Goal: Task Accomplishment & Management: Complete application form

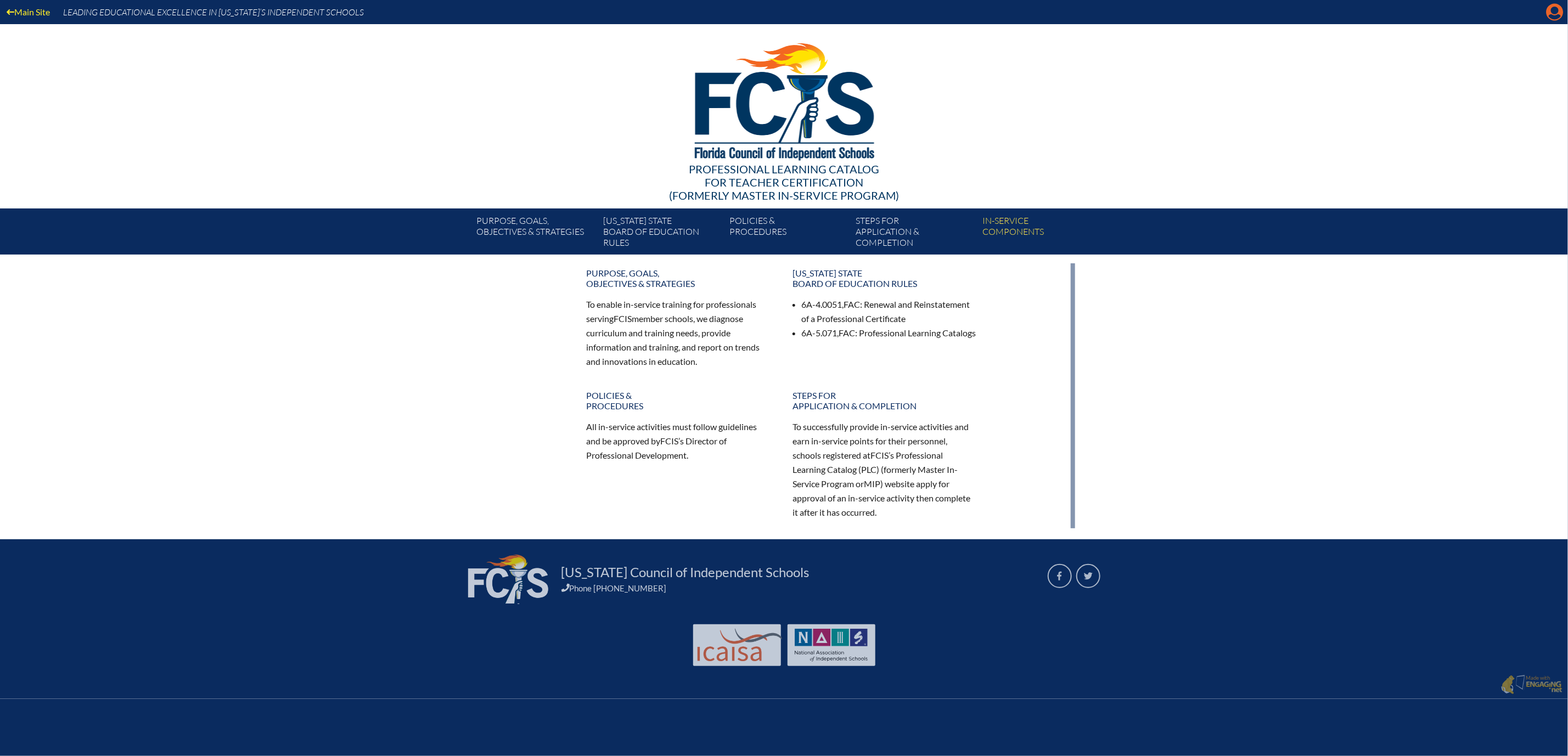
click at [1549, 10] on icon "Manage account" at bounding box center [1555, 12] width 18 height 18
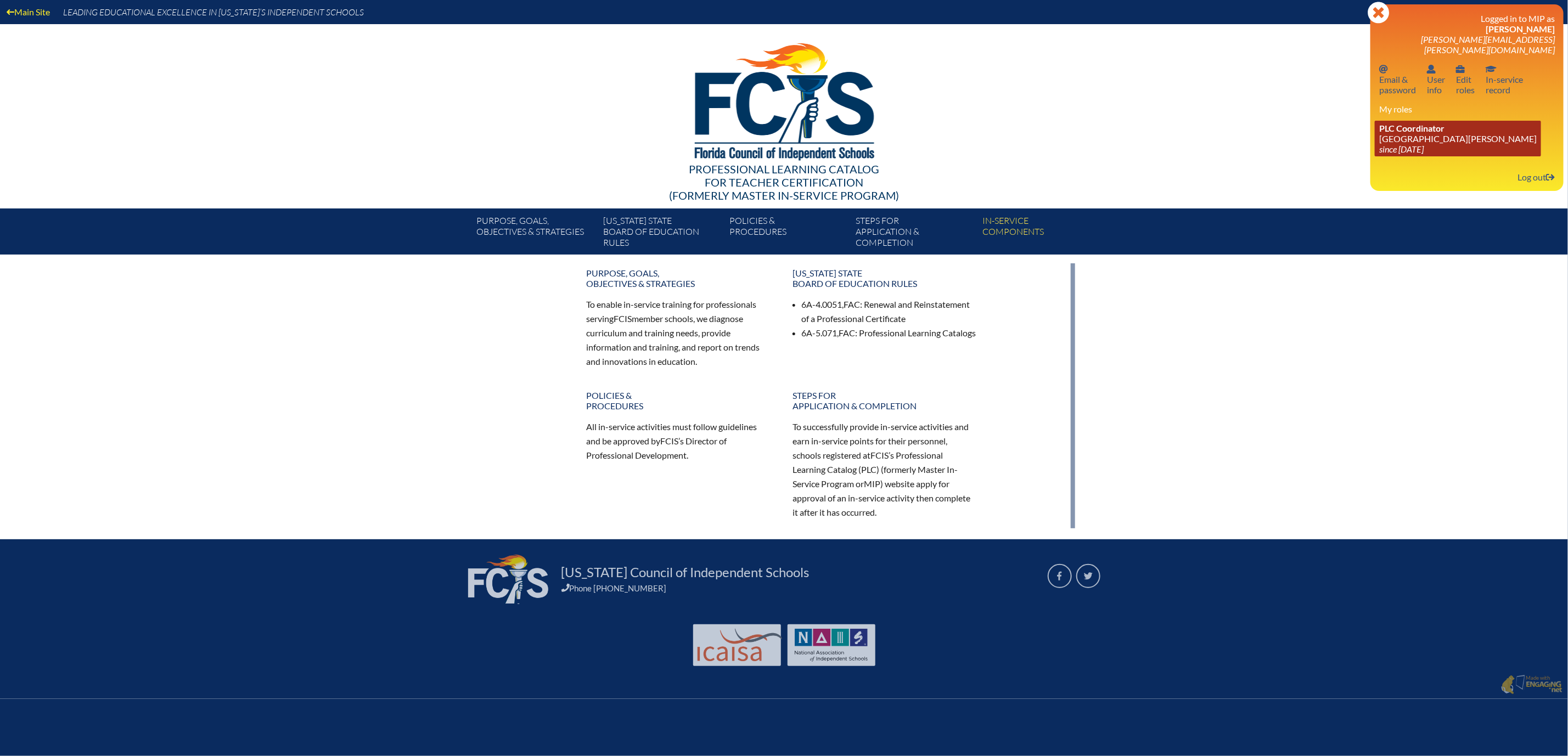
click at [1414, 156] on link "PLC Coordinator Mount Dora Christian Academy since 2024 Jun 30" at bounding box center [1458, 139] width 167 height 36
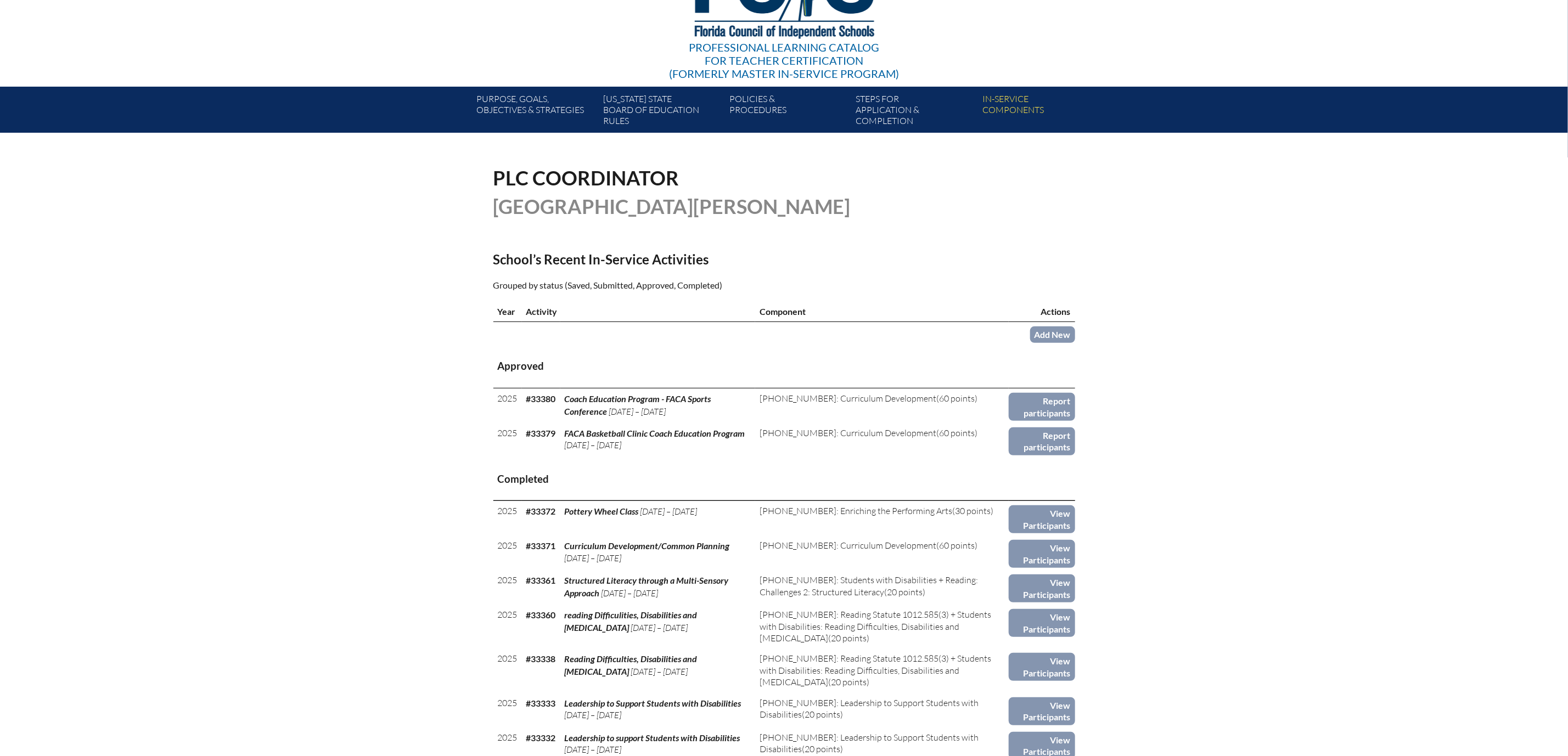
scroll to position [164, 0]
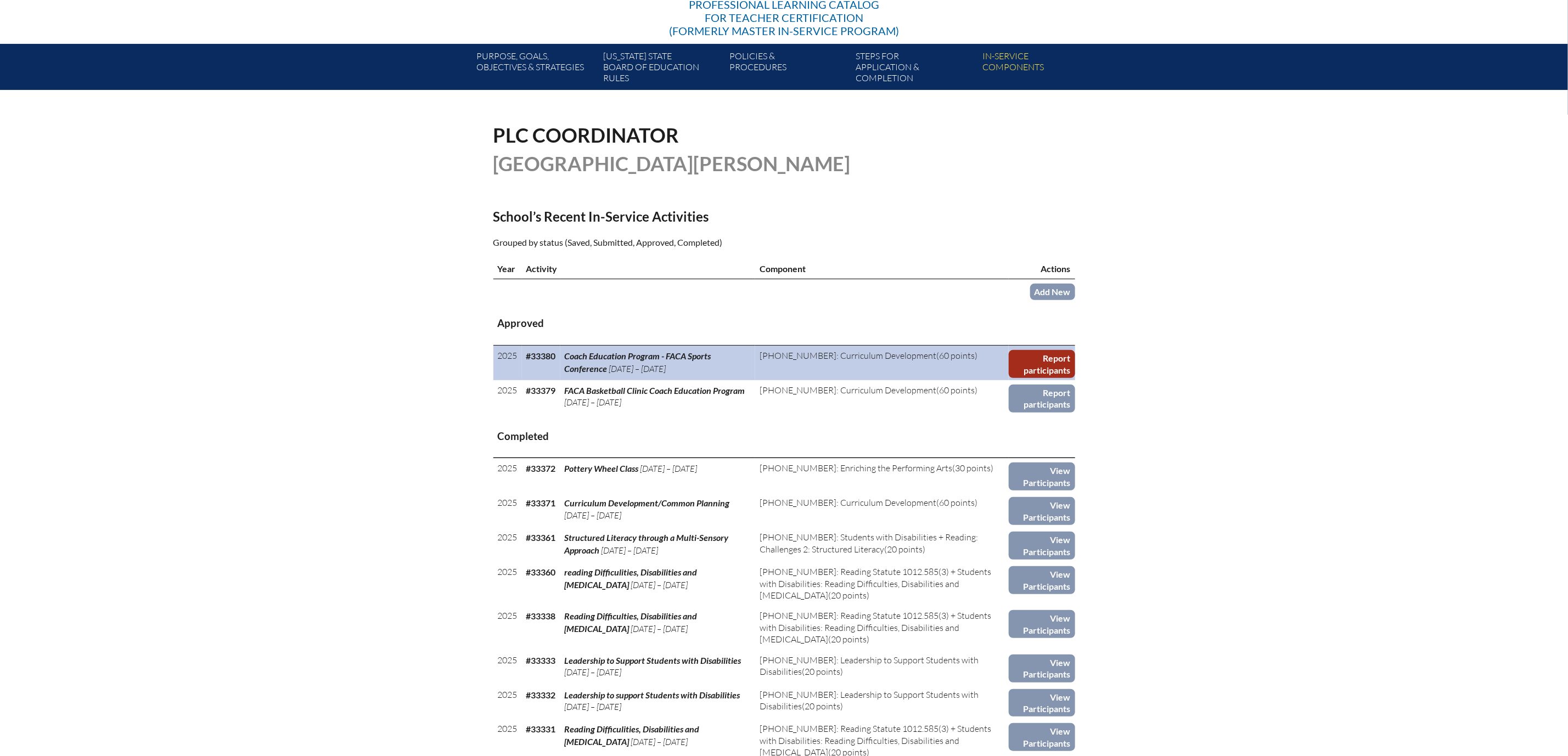
click at [1076, 378] on link "Report participants" at bounding box center [1042, 364] width 66 height 28
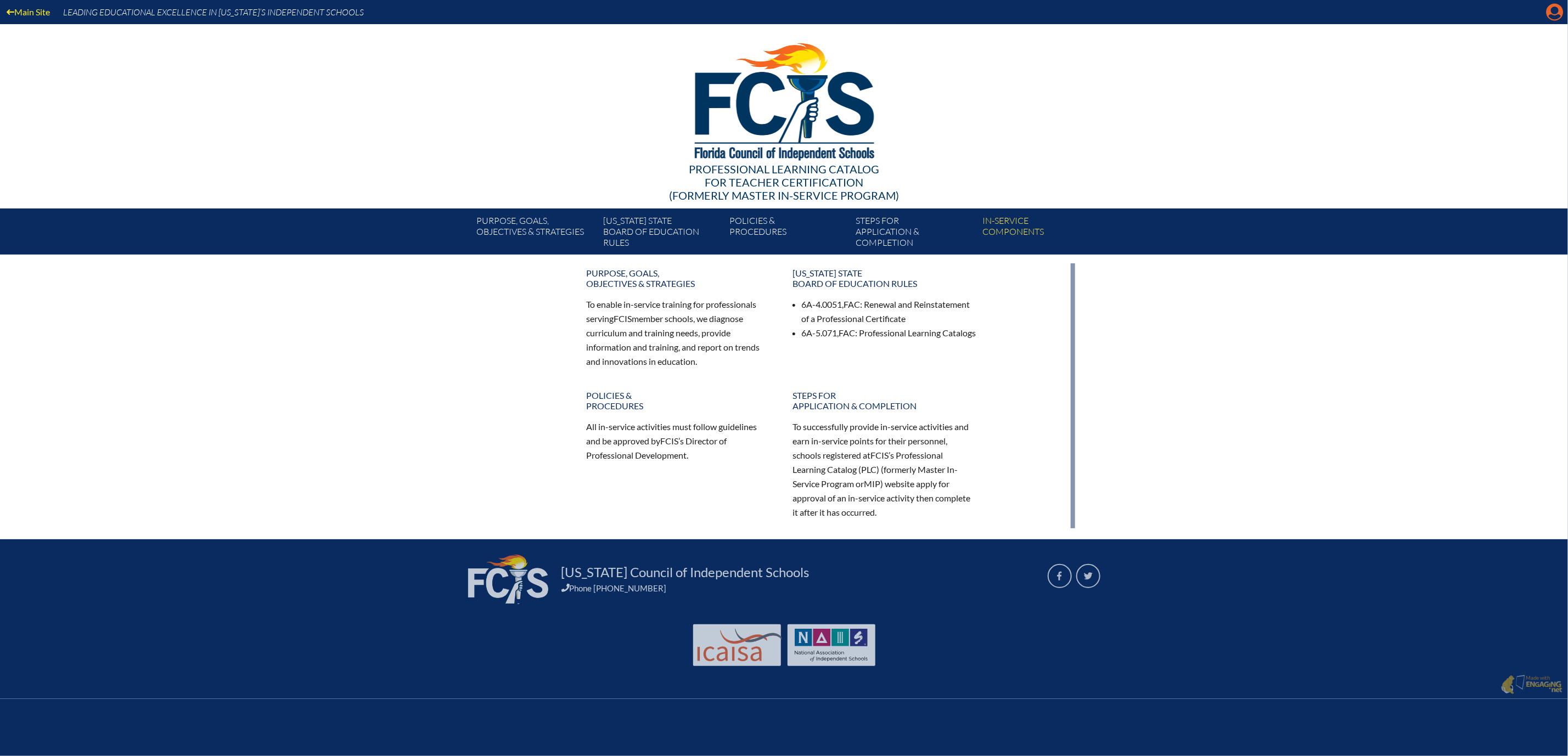
click at [1548, 11] on icon "Manage account" at bounding box center [1555, 12] width 18 height 18
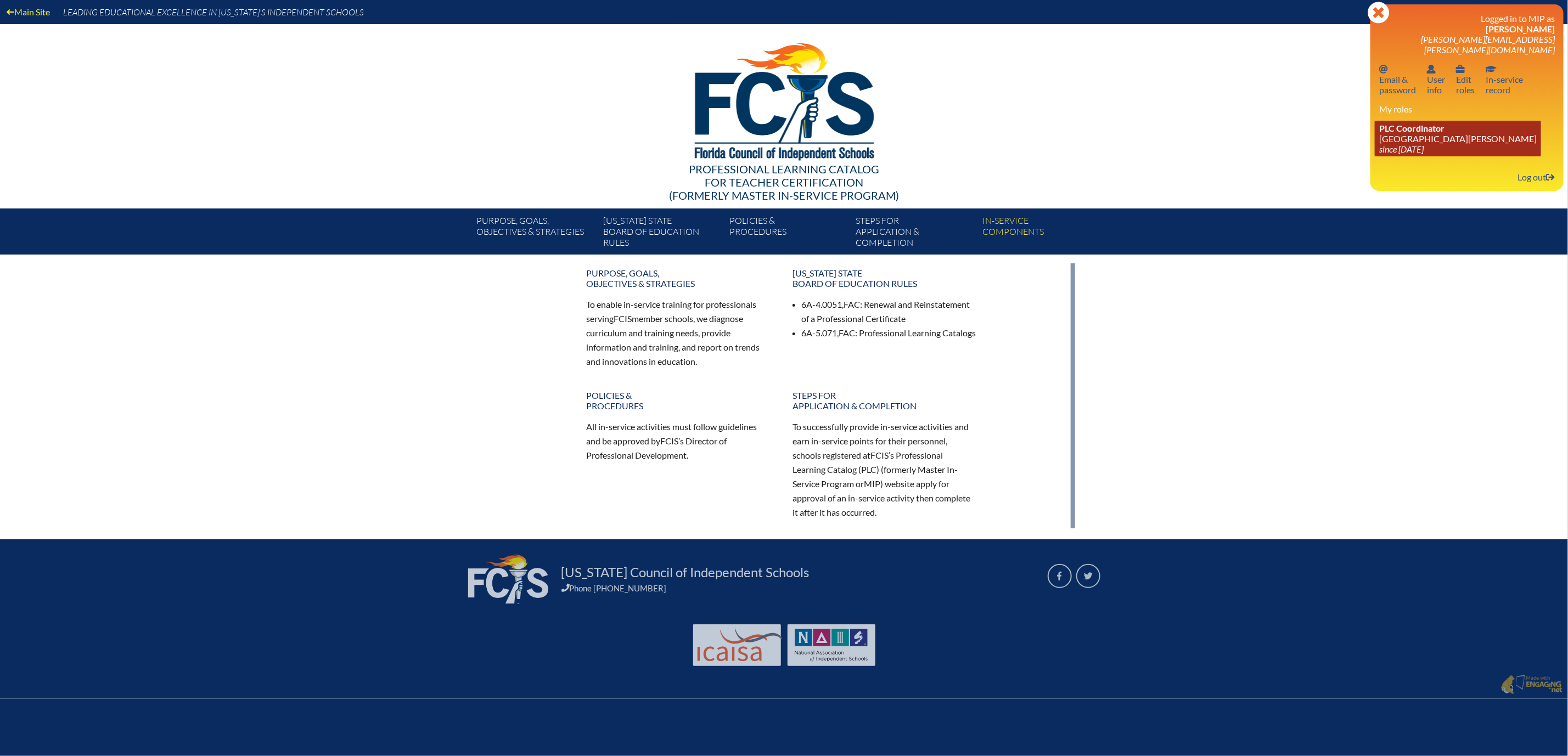
click at [1410, 154] on link "PLC Coordinator Mount Dora Christian Academy since 2024 Jun 30" at bounding box center [1458, 139] width 167 height 36
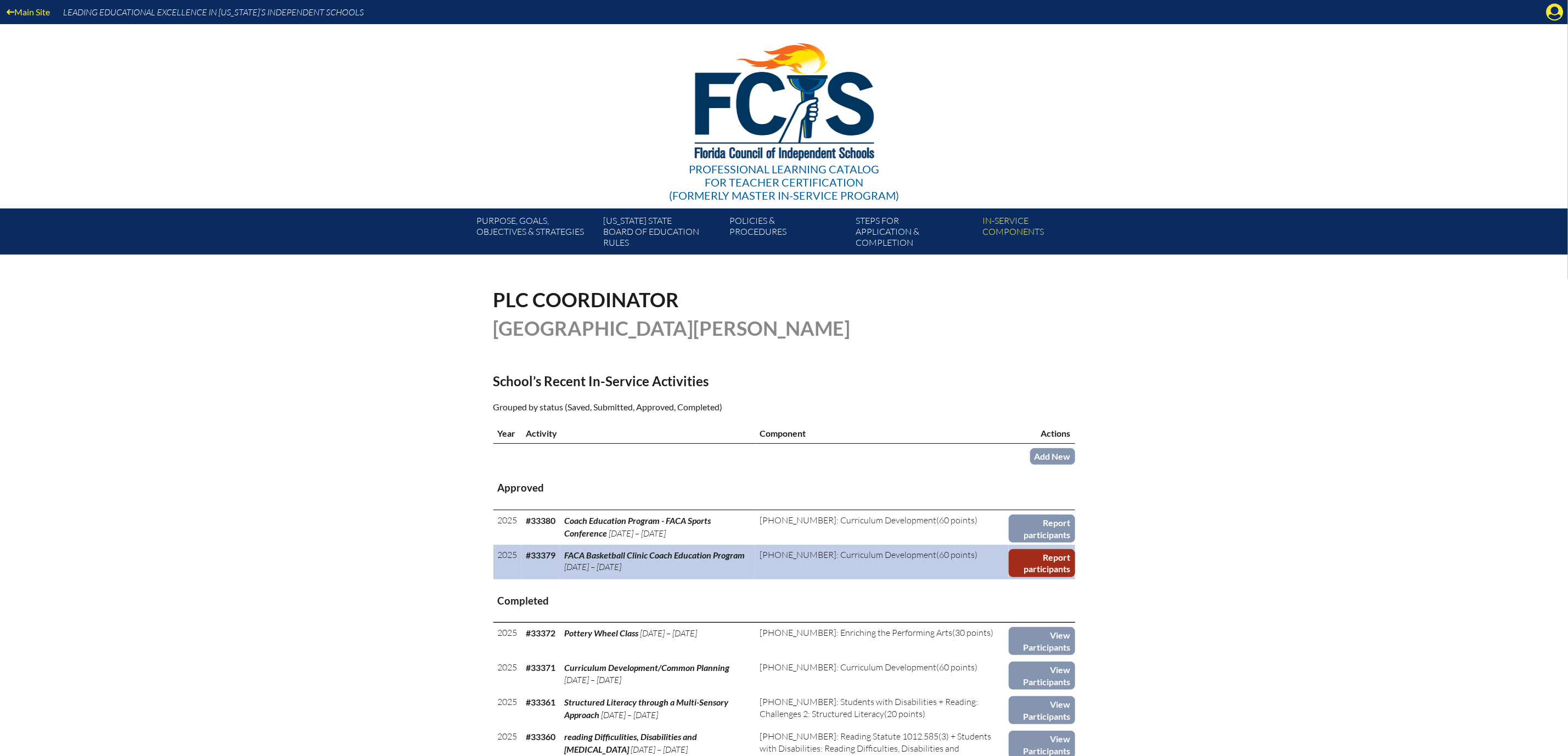
click at [1076, 577] on link "Report participants" at bounding box center [1042, 563] width 66 height 28
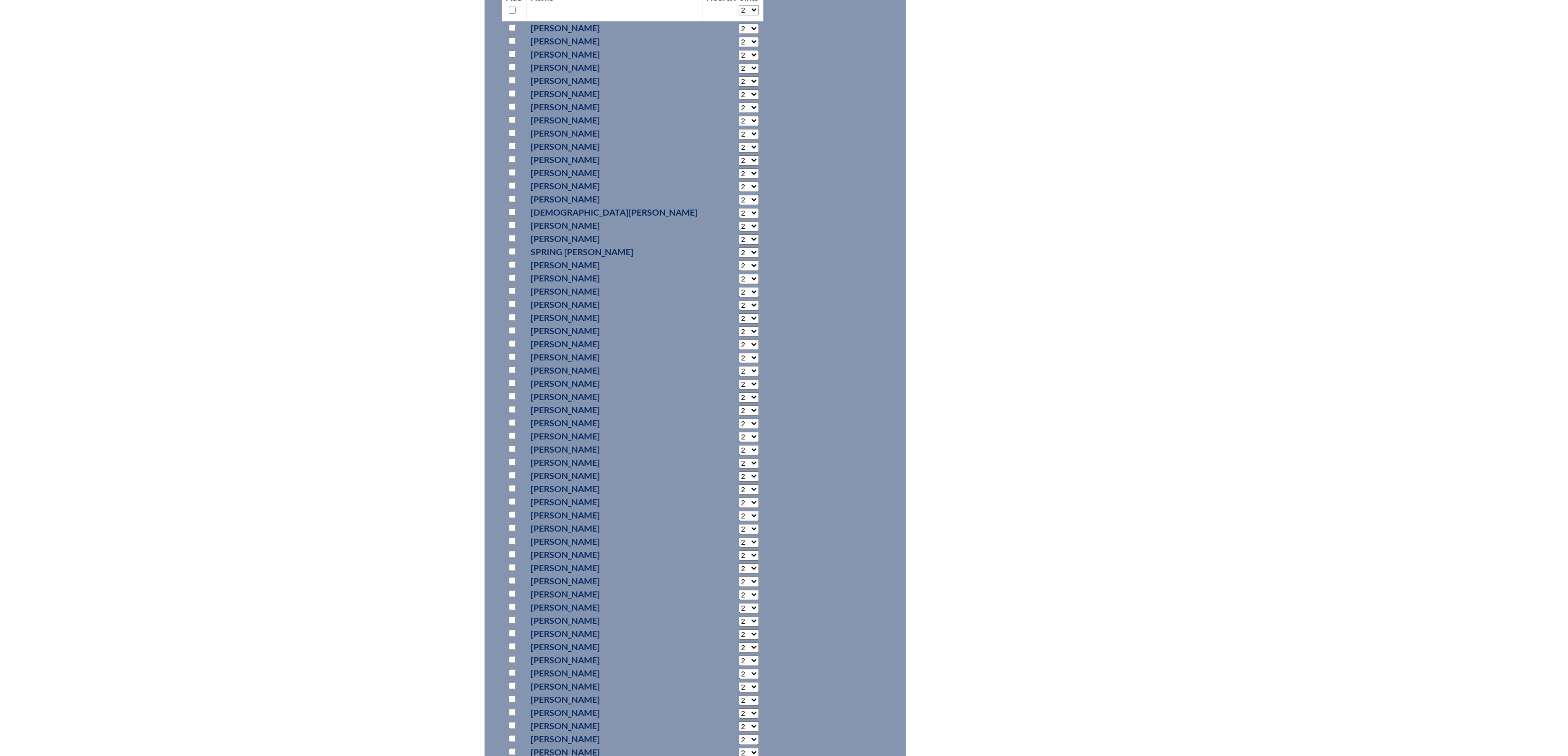
scroll to position [576, 0]
click at [509, 274] on input "checkbox" at bounding box center [512, 270] width 7 height 7
checkbox input "true"
click at [739, 277] on select "2 3 4 5 6 7 8 9 10 11 12 13 14 15 16 17 18 19 20 21 22 23" at bounding box center [749, 272] width 20 height 11
select select "18"
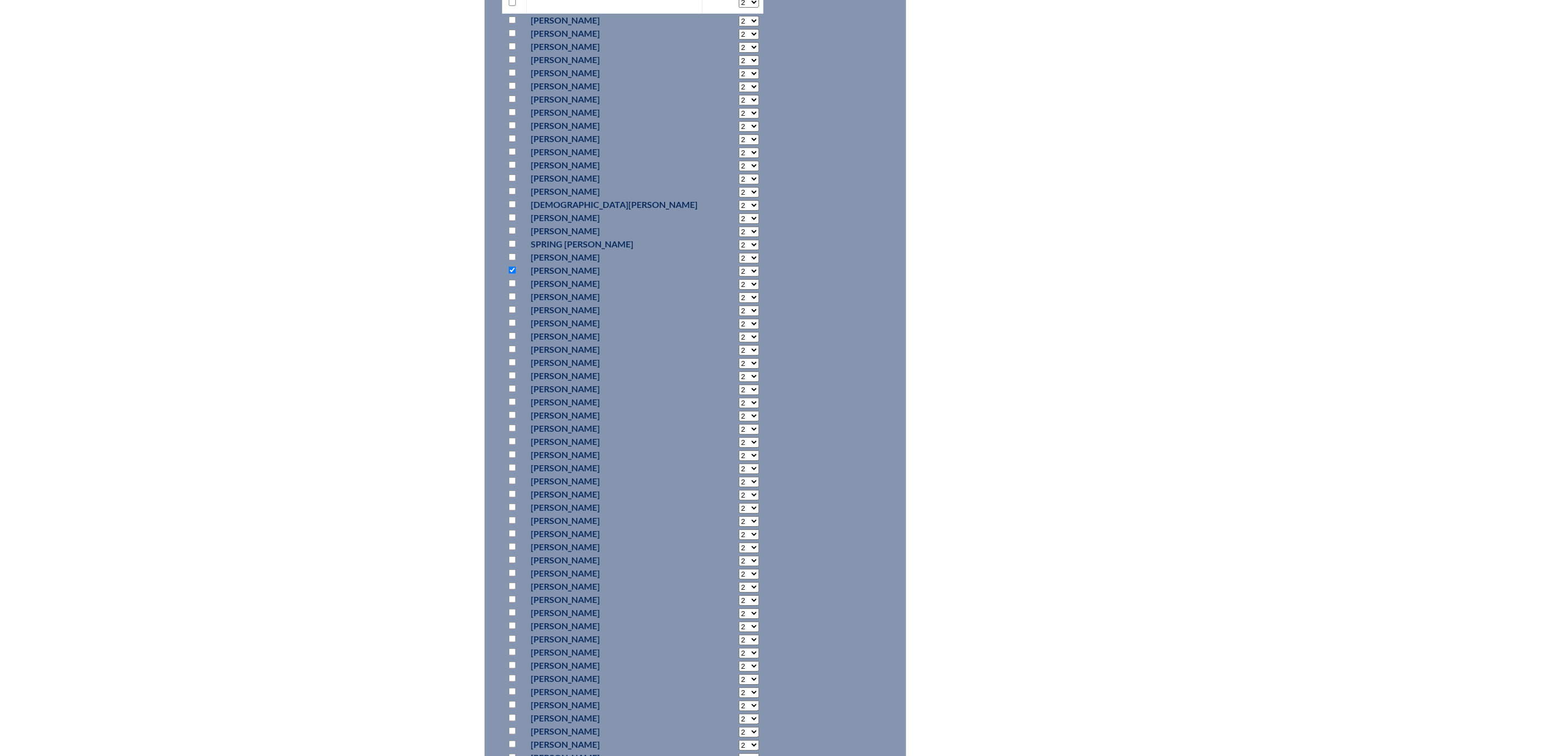
click at [739, 277] on select "2 3 4 5 6 7 8 9 10 11 12 13 14 15 16 17 18 19 20 21 22 23" at bounding box center [749, 272] width 20 height 11
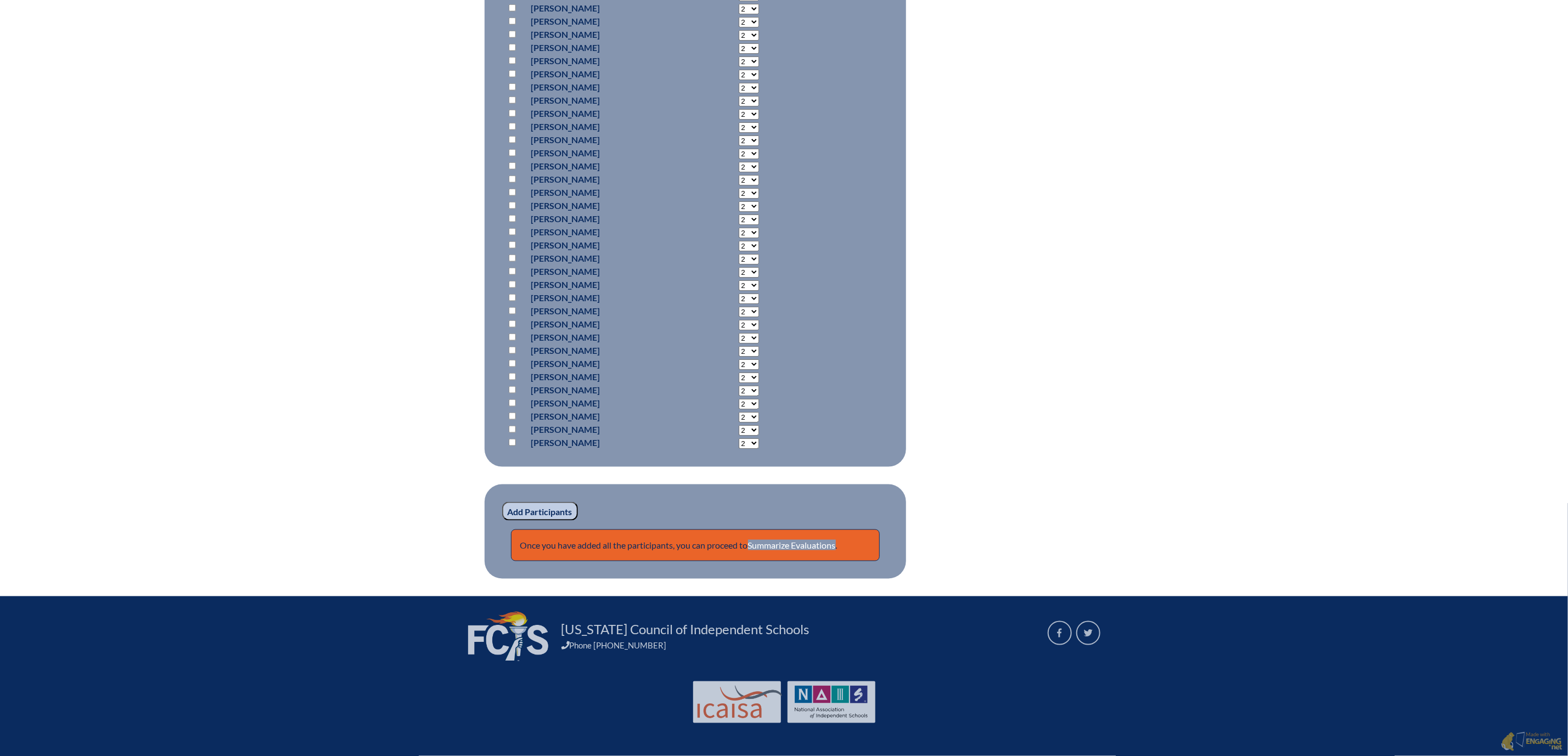
scroll to position [1235, 0]
click at [502, 502] on input "Add Participants" at bounding box center [540, 512] width 76 height 19
click at [798, 540] on link "Summarize Evaluations" at bounding box center [792, 545] width 88 height 11
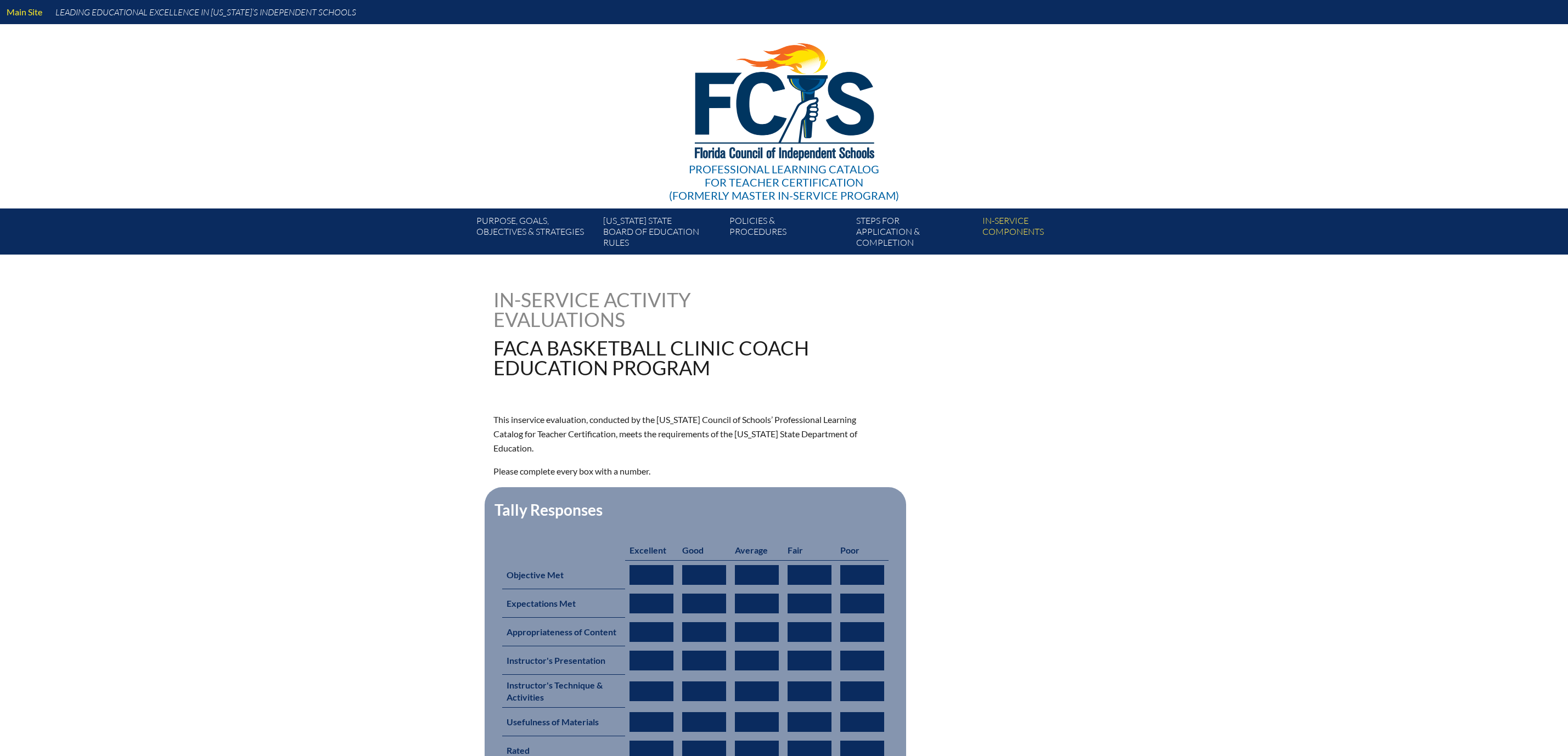
type input "0"
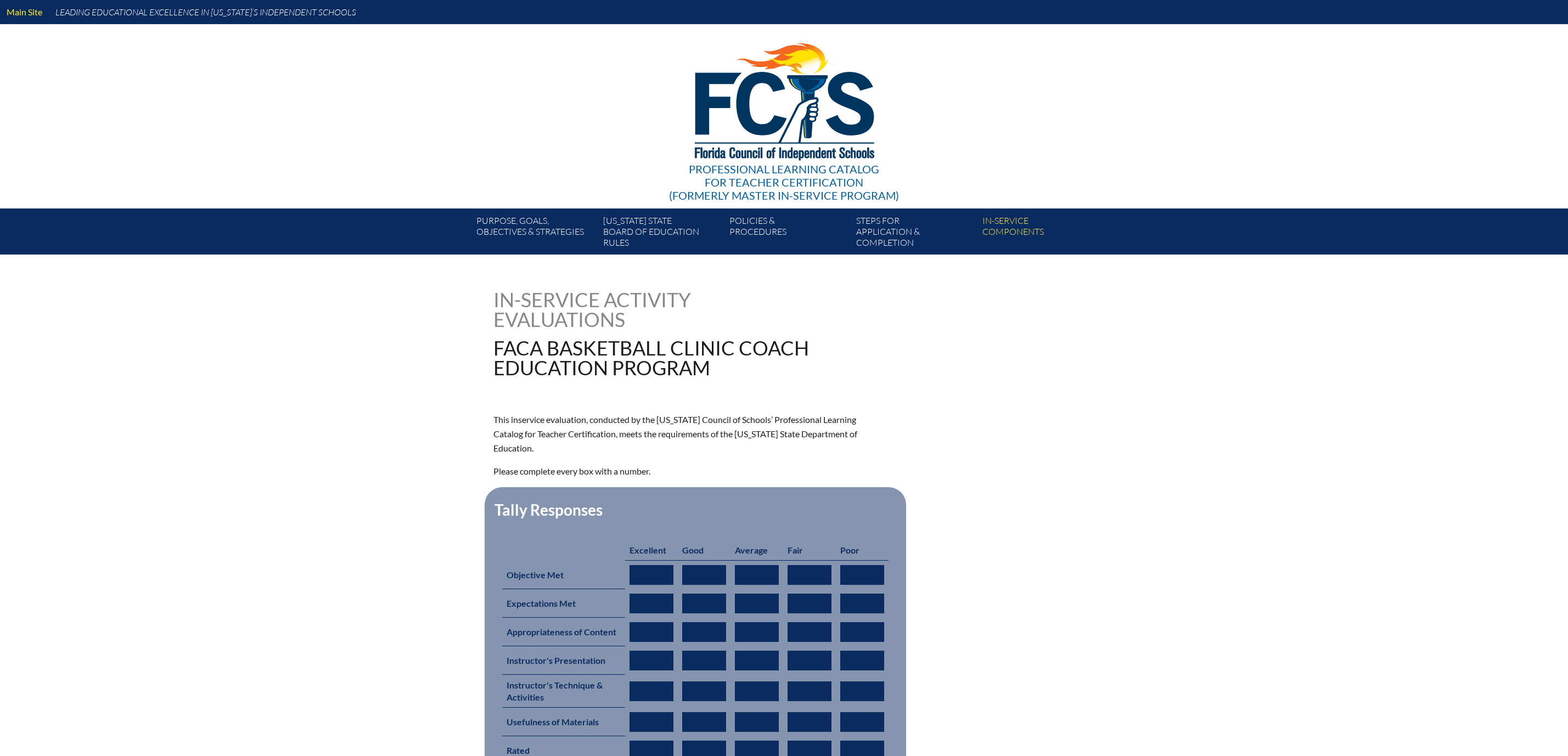
type input "0"
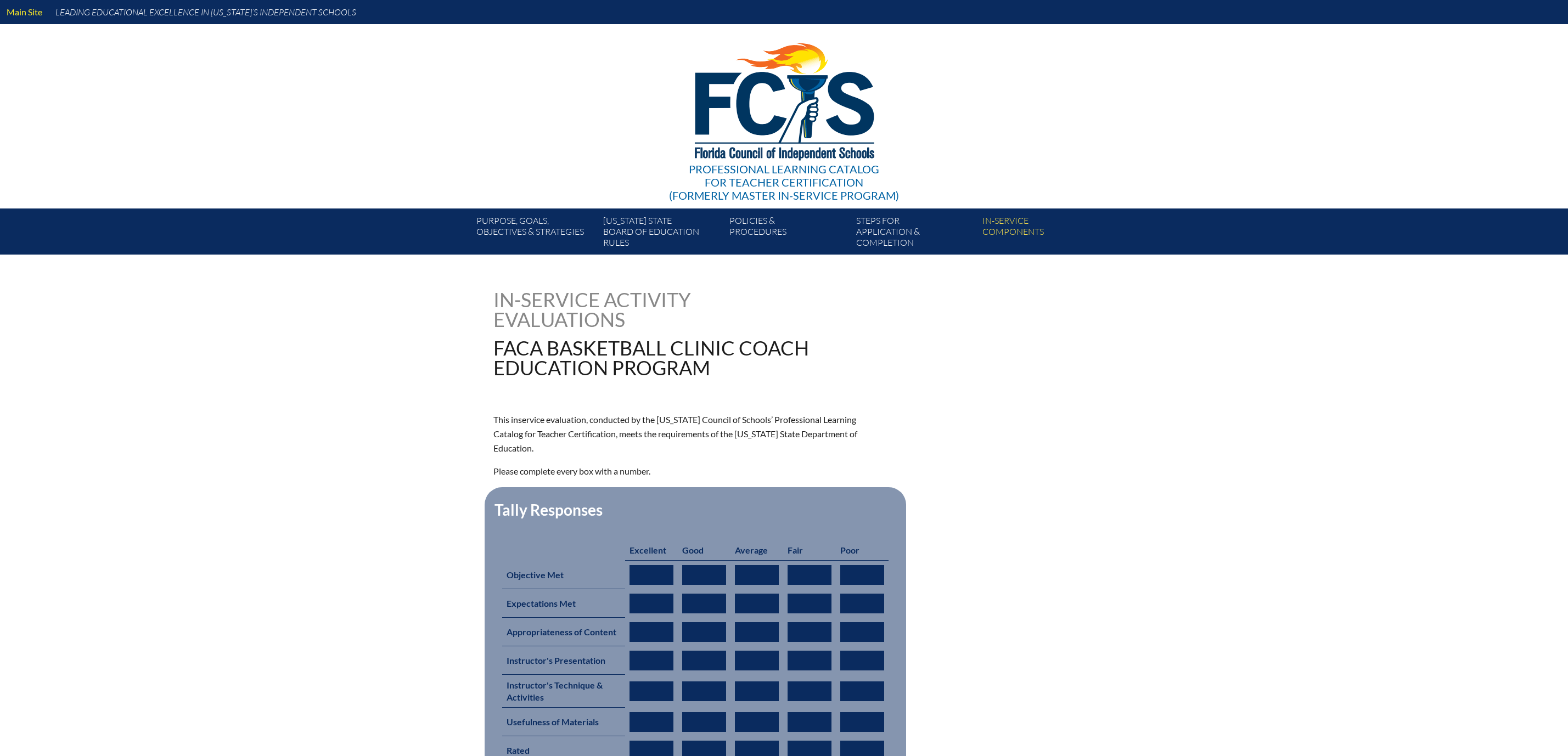
type input "0"
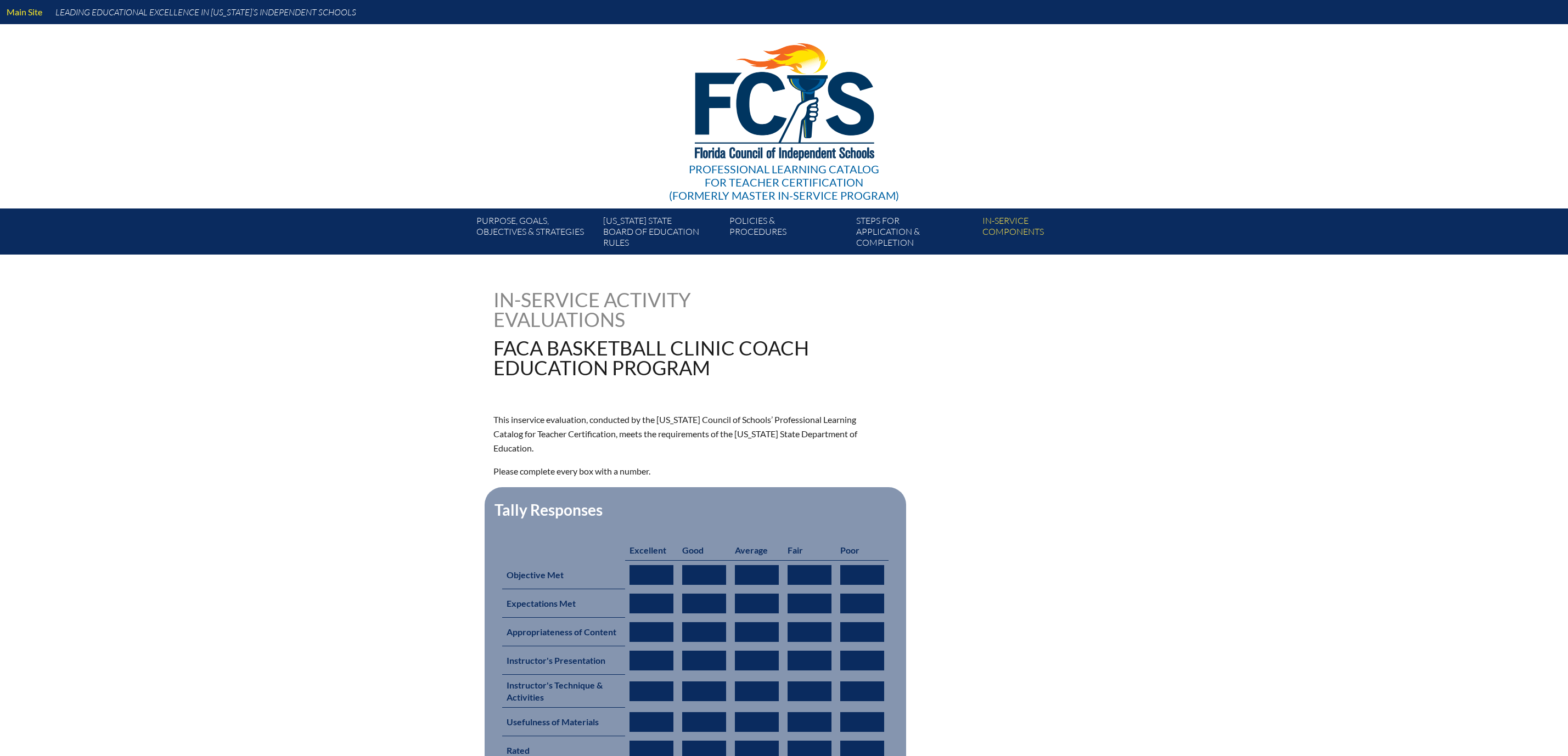
type input "0"
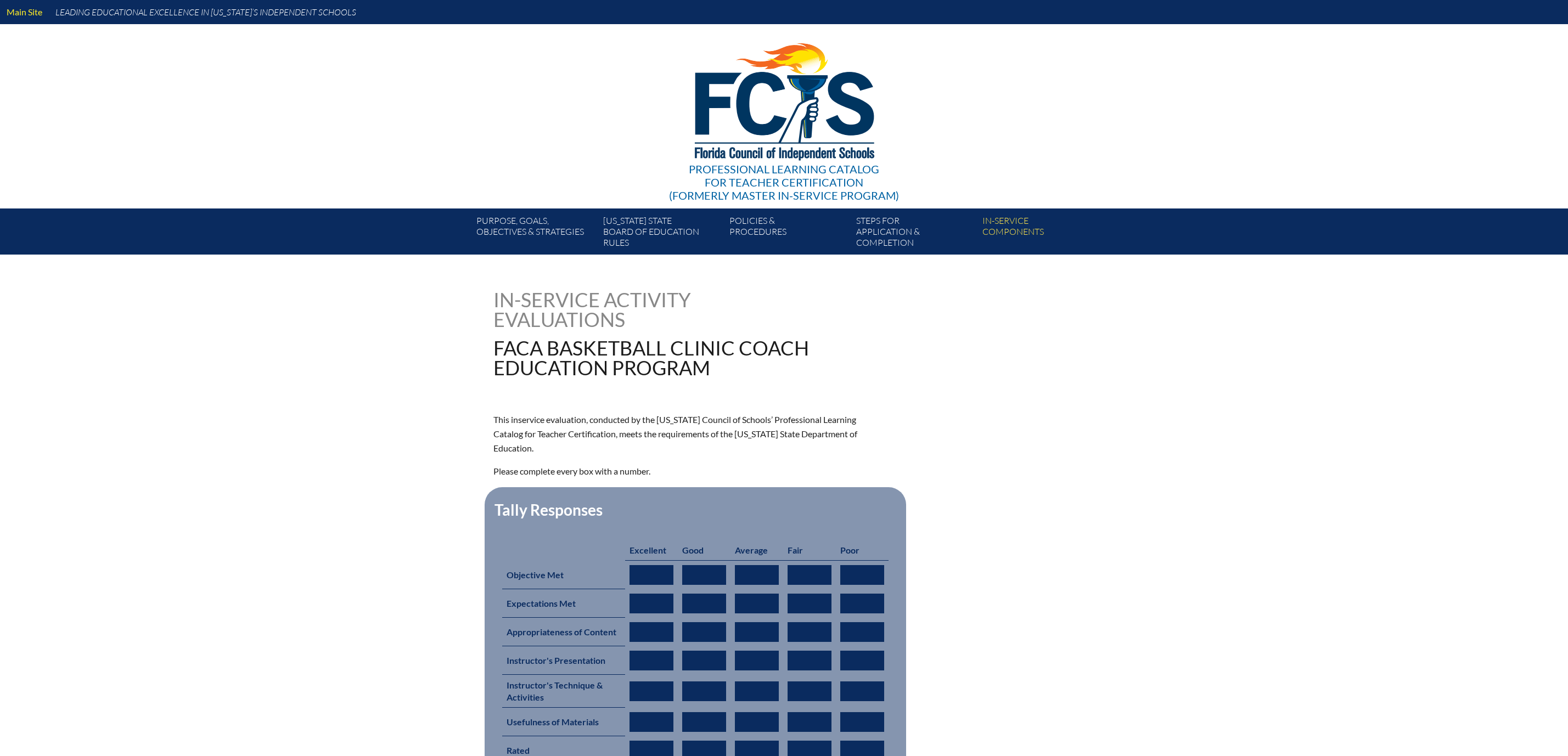
type input "0"
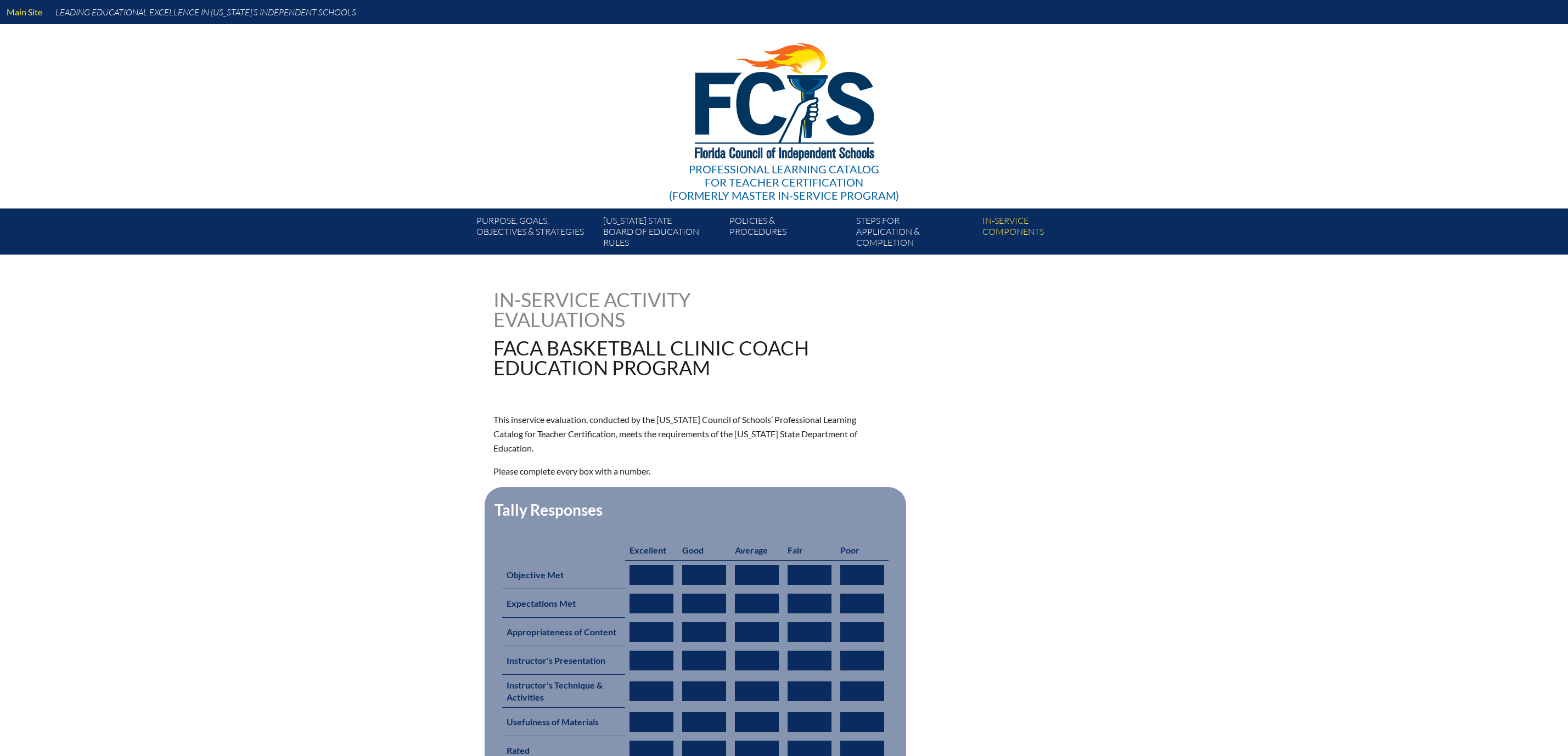
type input "0"
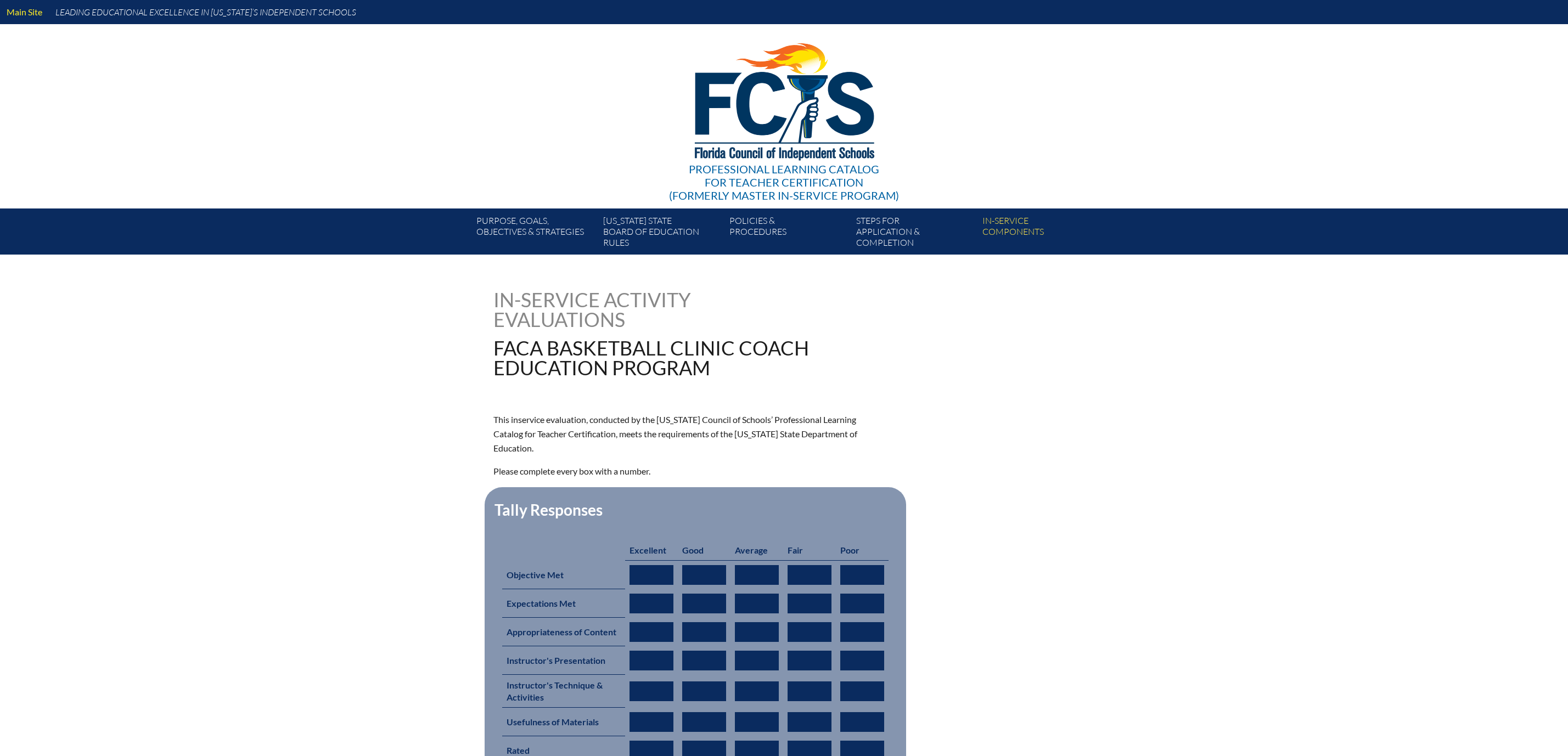
type input "0"
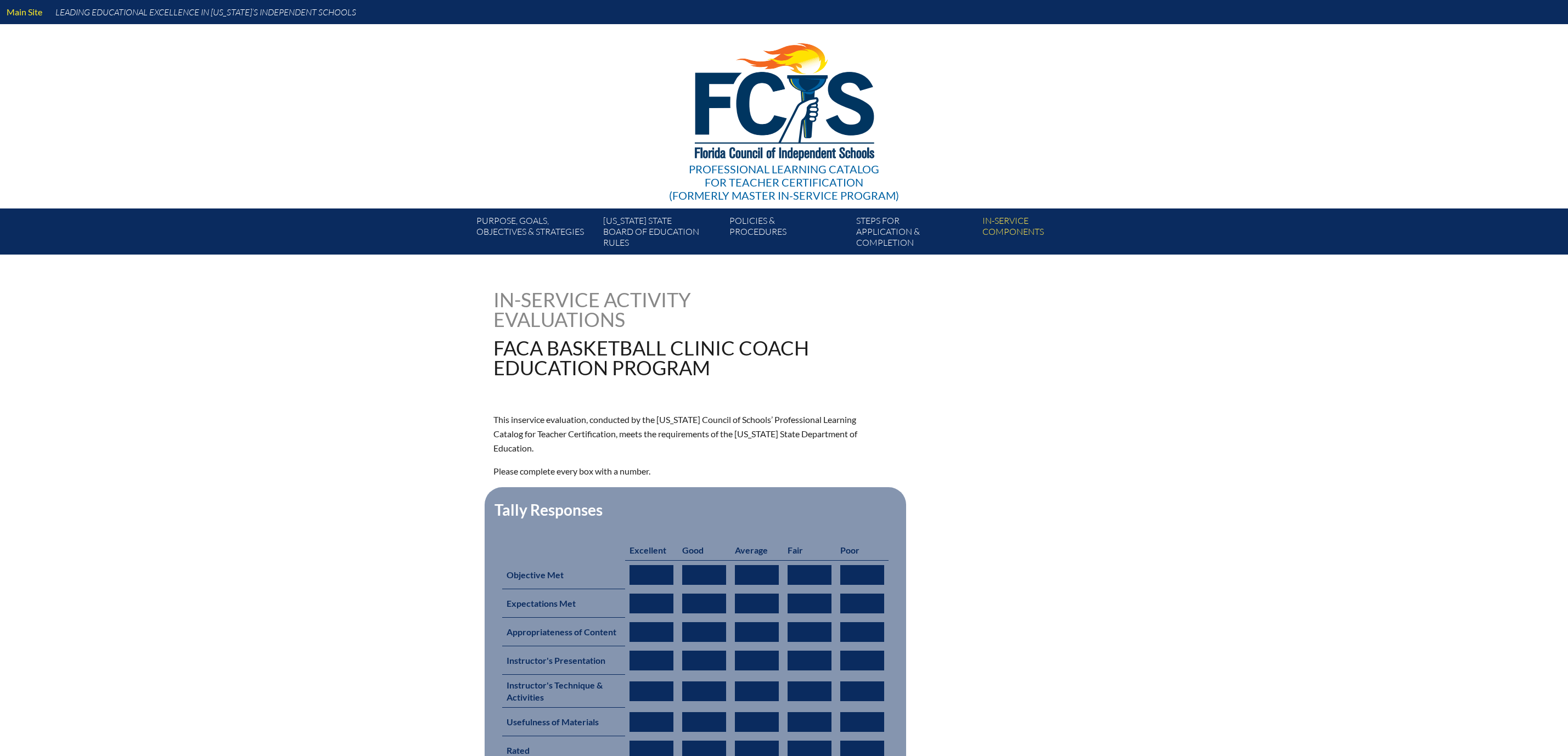
type input "0"
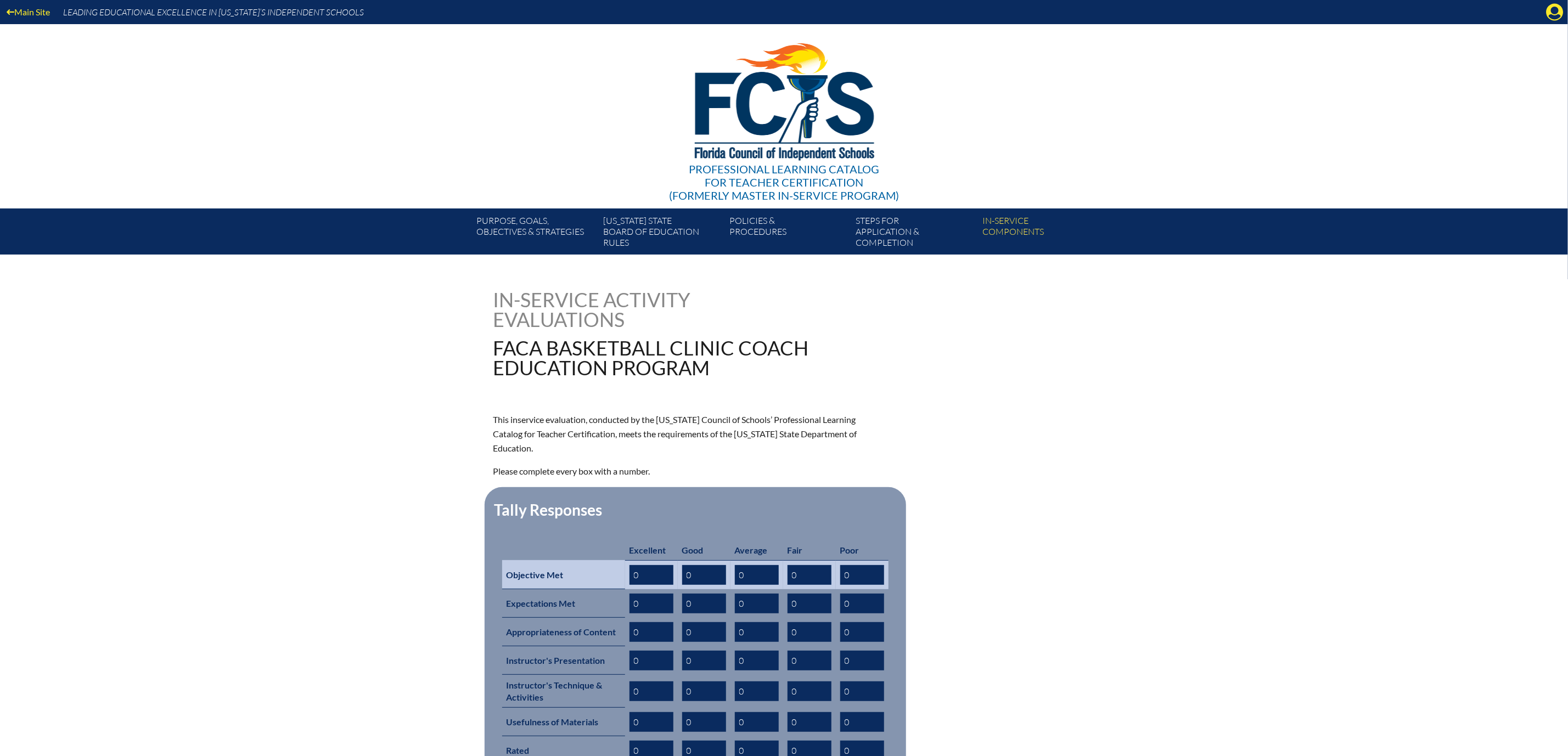
click at [630, 585] on input "0" at bounding box center [651, 575] width 44 height 20
type input "01"
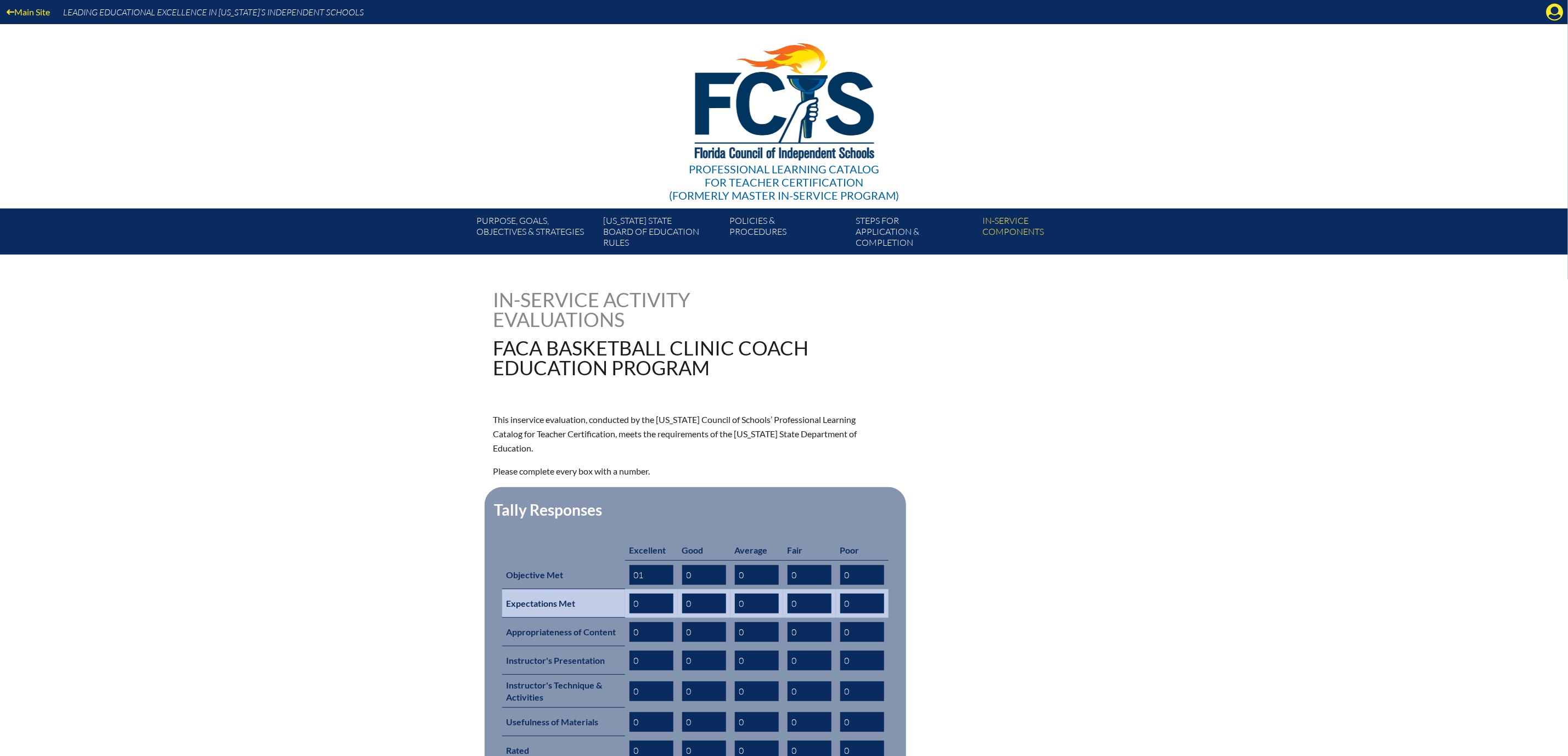
click at [630, 614] on input "0" at bounding box center [651, 604] width 44 height 20
type input "01"
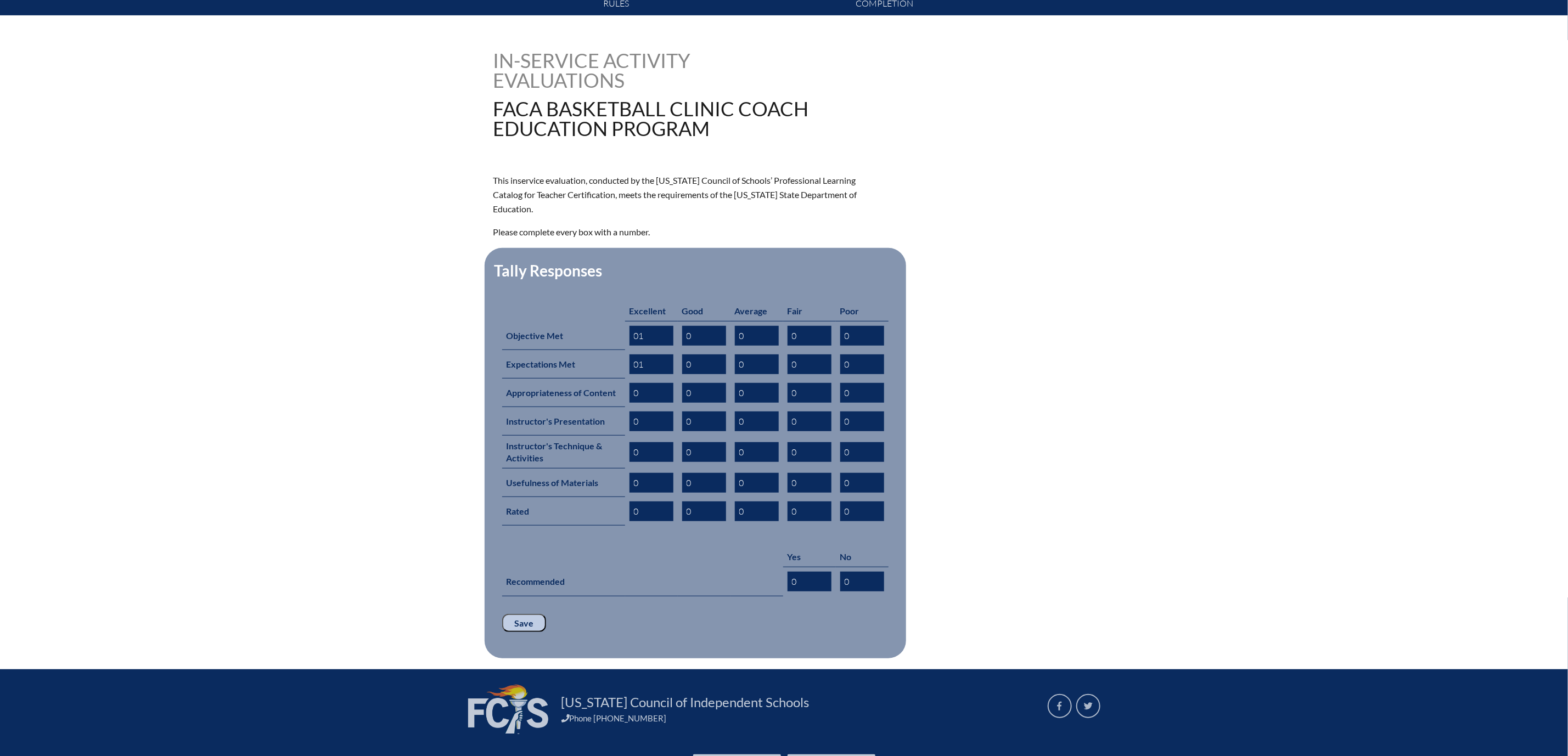
scroll to position [247, 0]
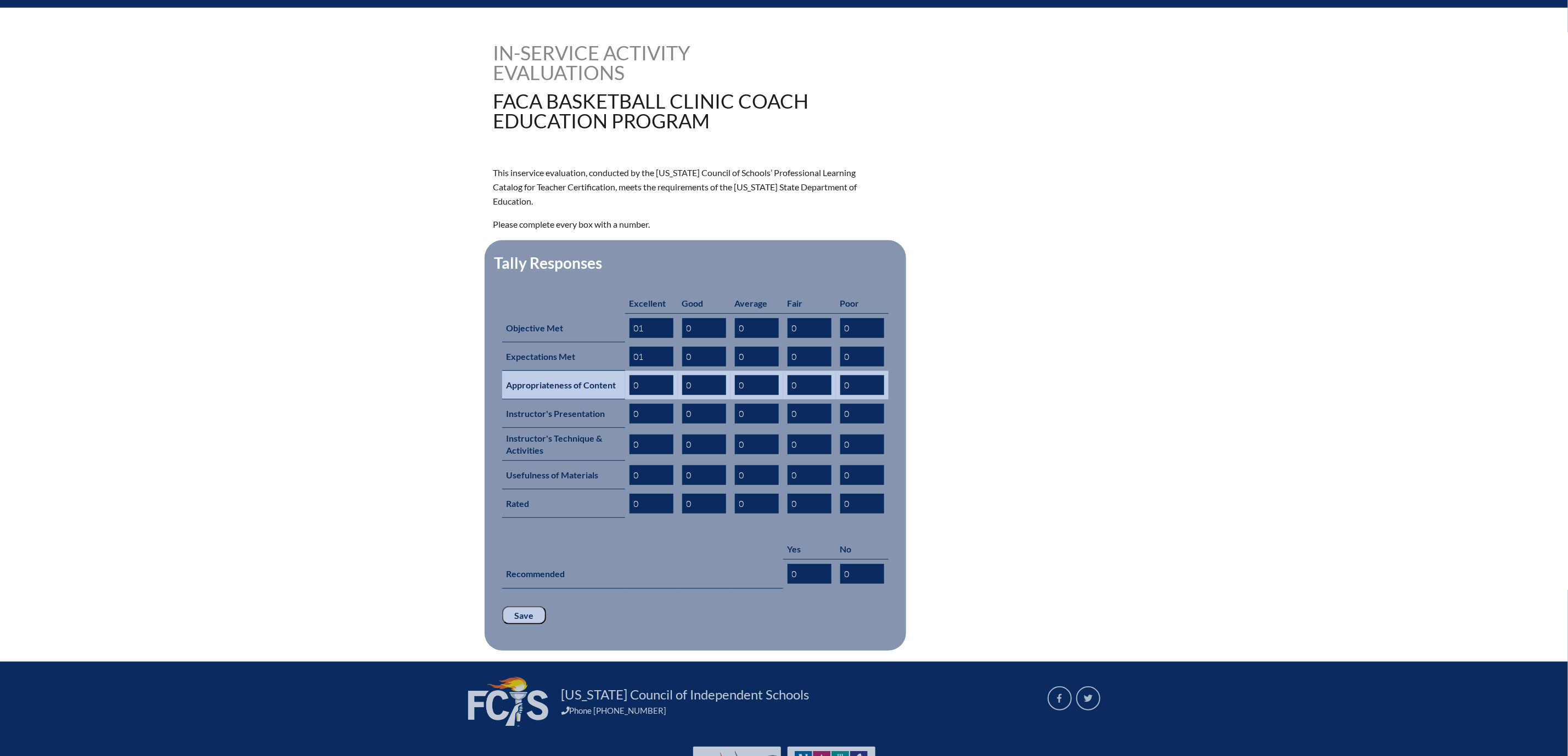
click at [630, 395] on input "0" at bounding box center [651, 385] width 44 height 20
type input "01"
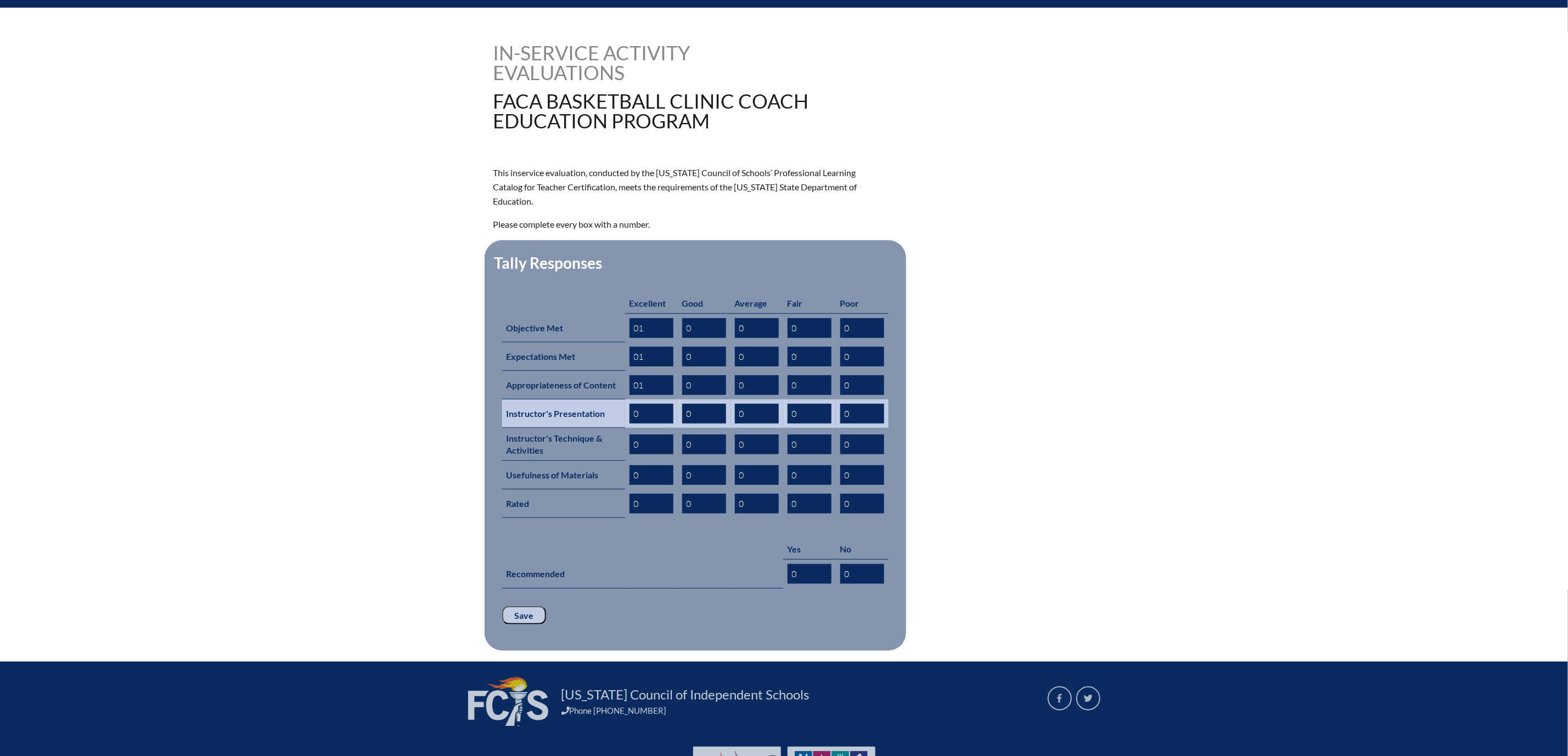
click at [630, 424] on input "0" at bounding box center [651, 414] width 44 height 20
type input "01"
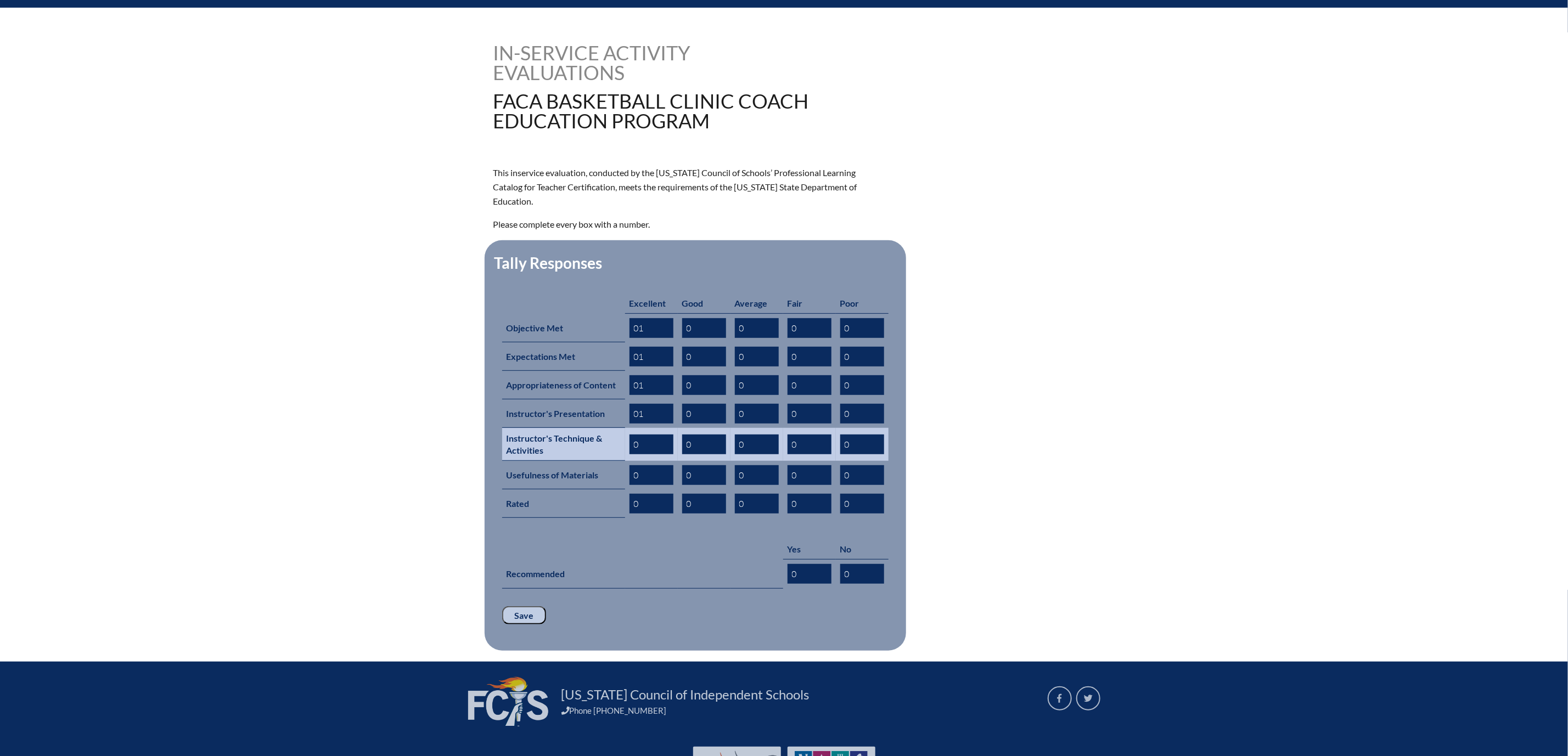
click at [630, 454] on input "0" at bounding box center [651, 444] width 44 height 20
type input "01"
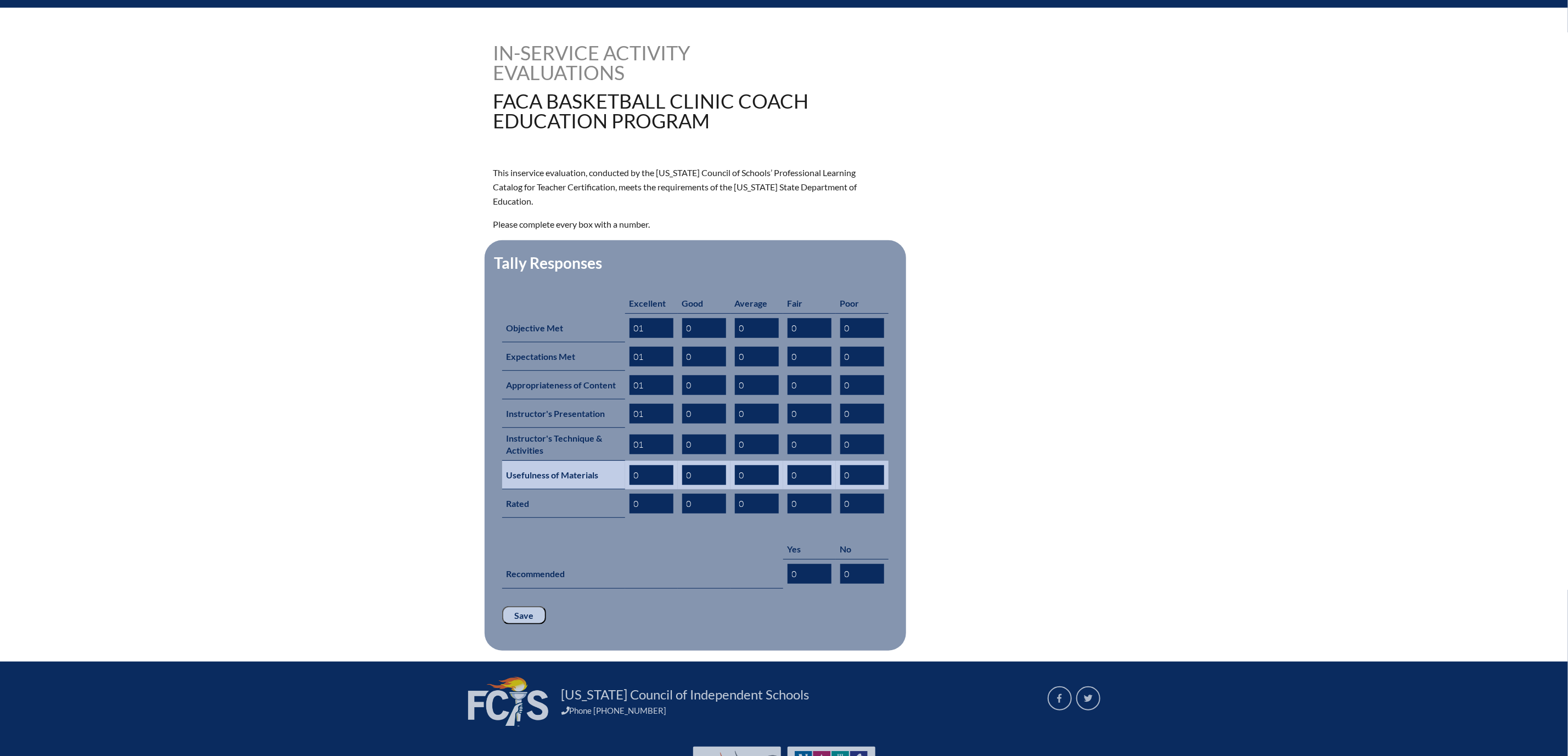
click at [630, 485] on input "0" at bounding box center [651, 475] width 44 height 20
type input "01"
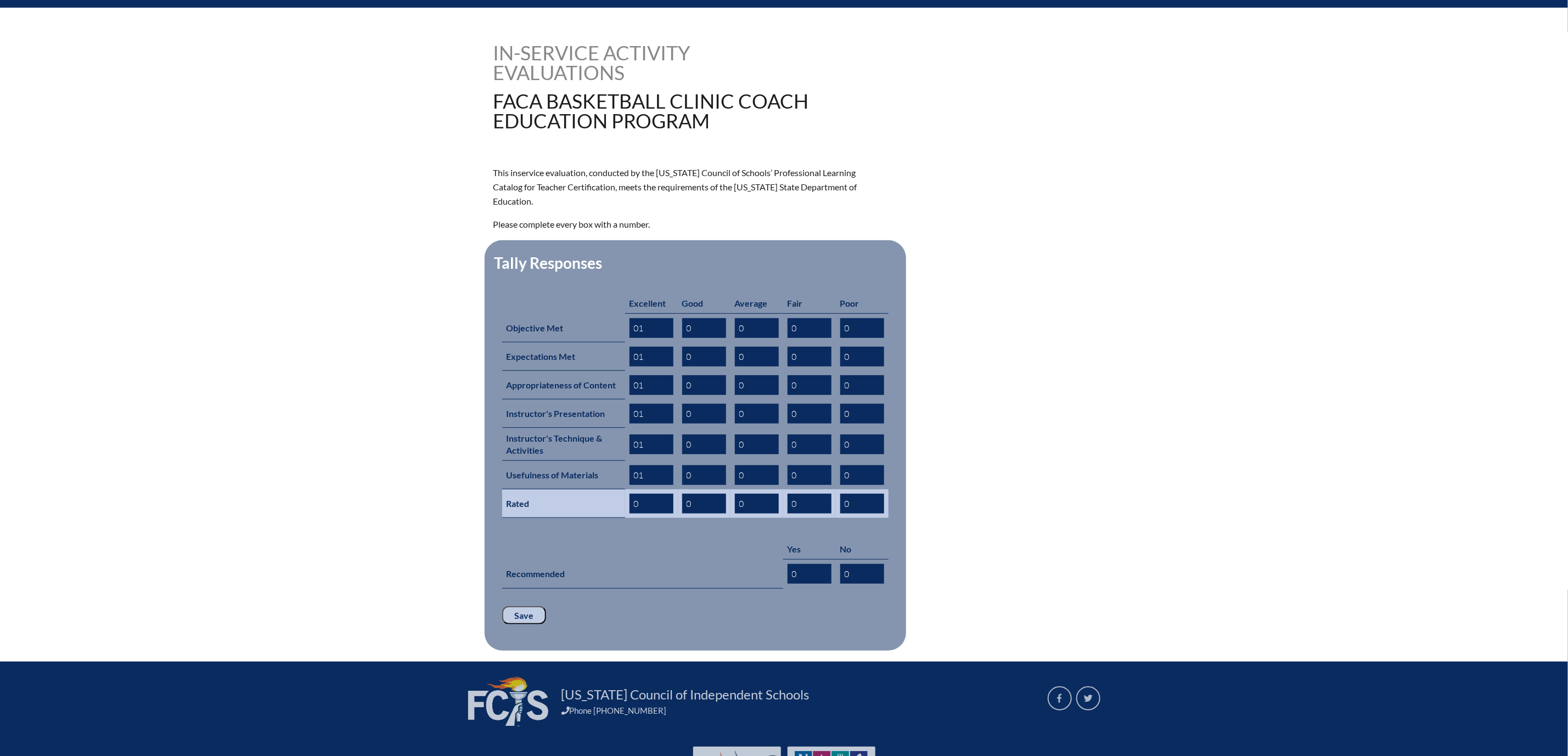
click at [630, 514] on input "0" at bounding box center [651, 504] width 44 height 20
type input "01"
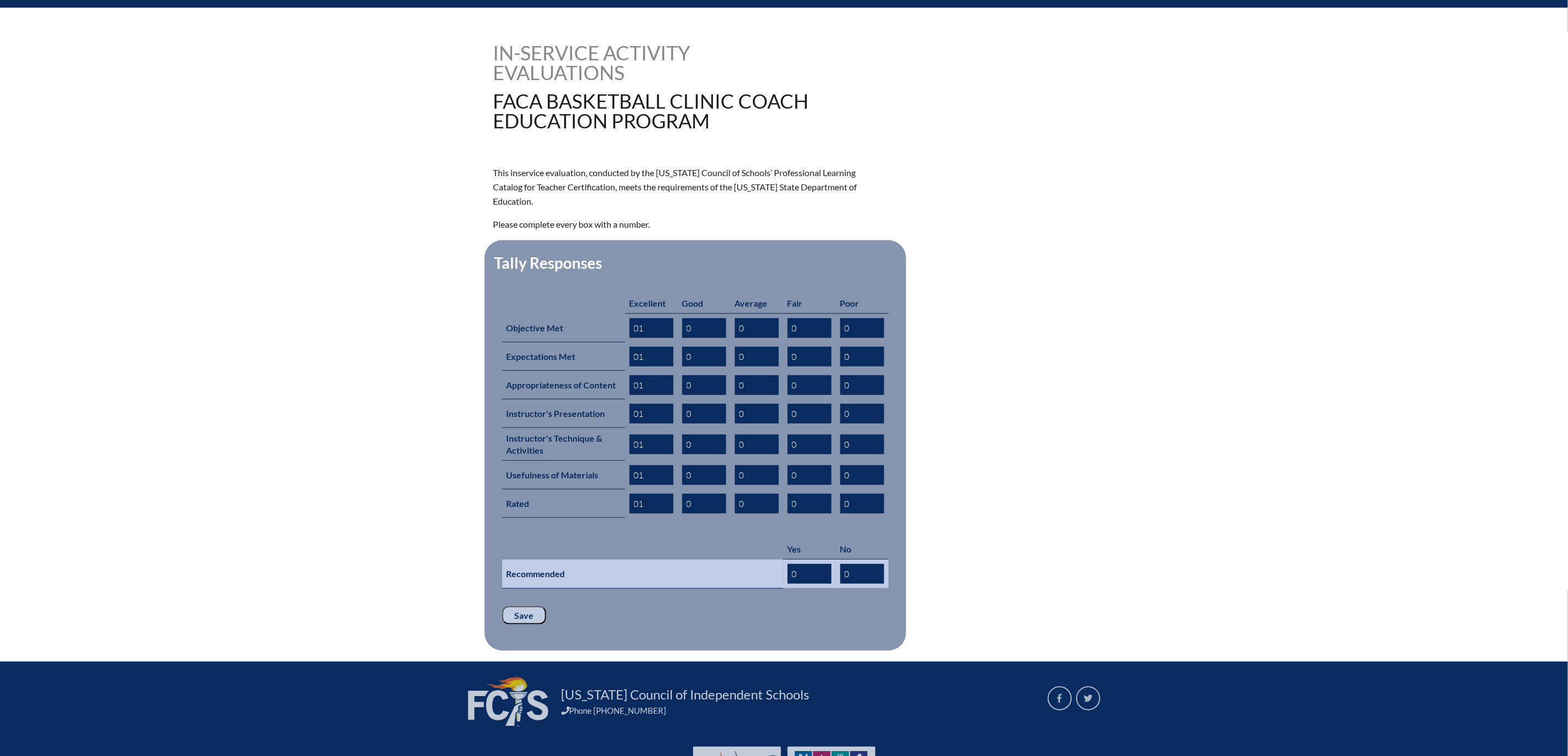
click at [832, 584] on input "0" at bounding box center [809, 575] width 44 height 20
type input "01"
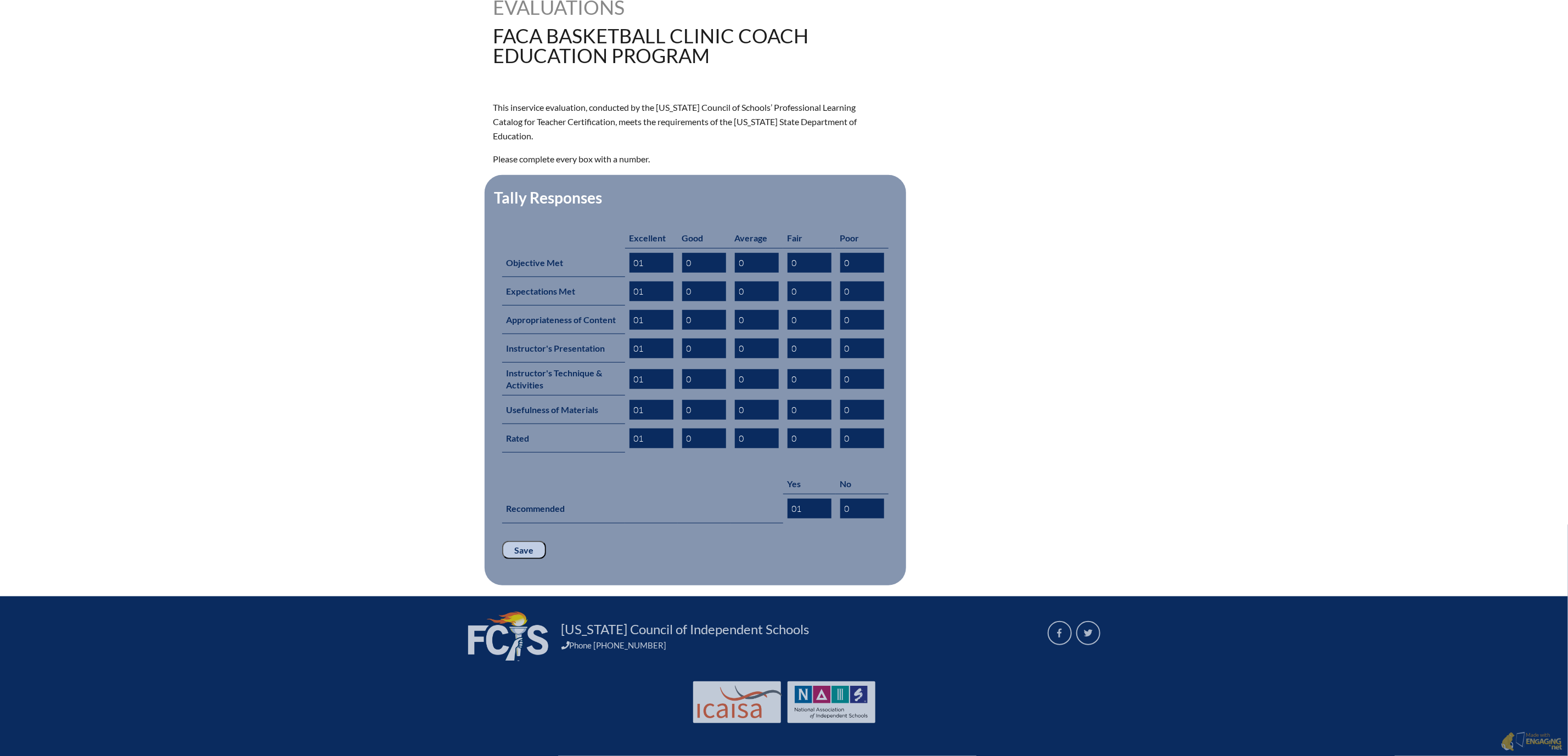
scroll to position [496, 0]
click at [502, 541] on input "Save" at bounding box center [524, 550] width 44 height 19
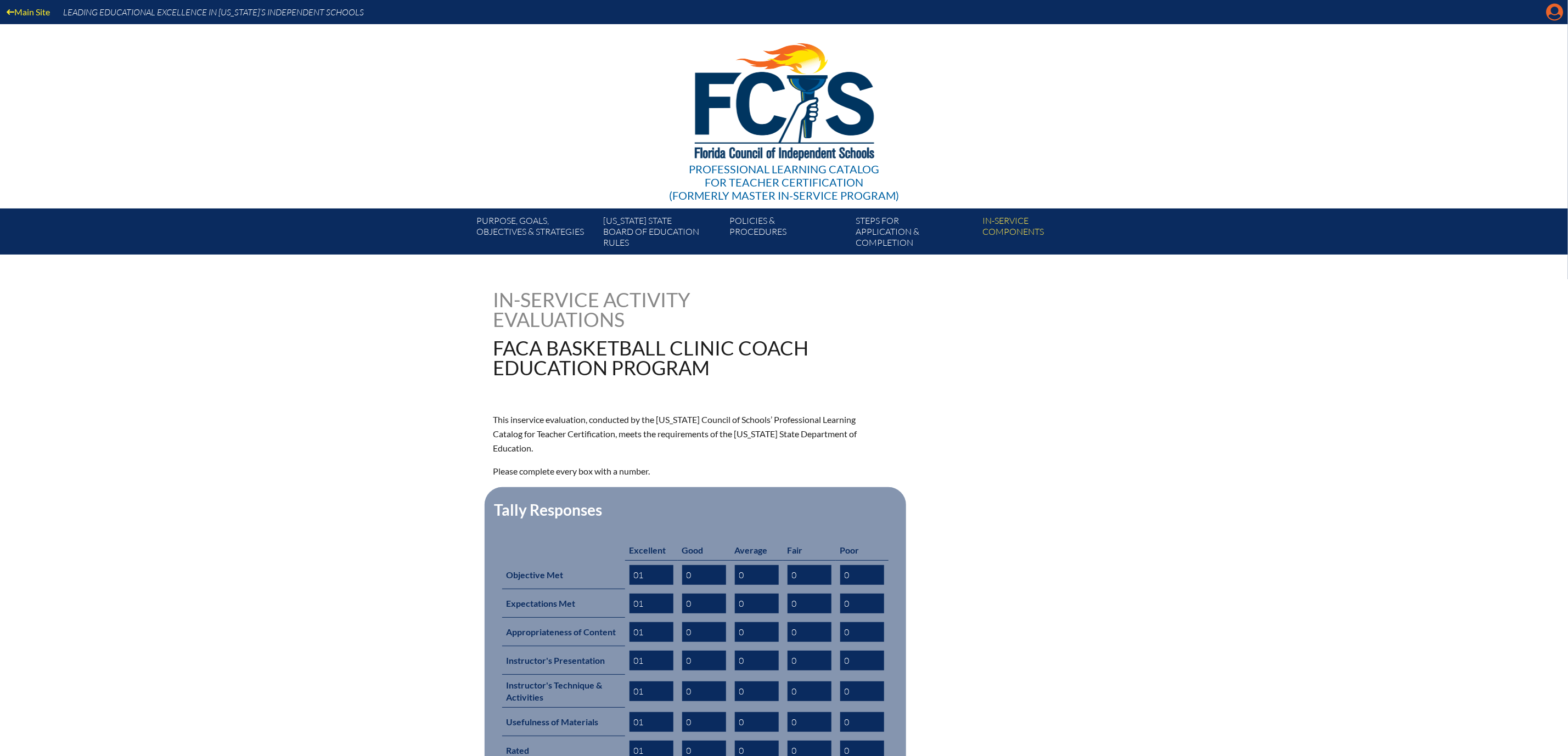
click at [1549, 12] on icon "Manage account" at bounding box center [1555, 12] width 18 height 18
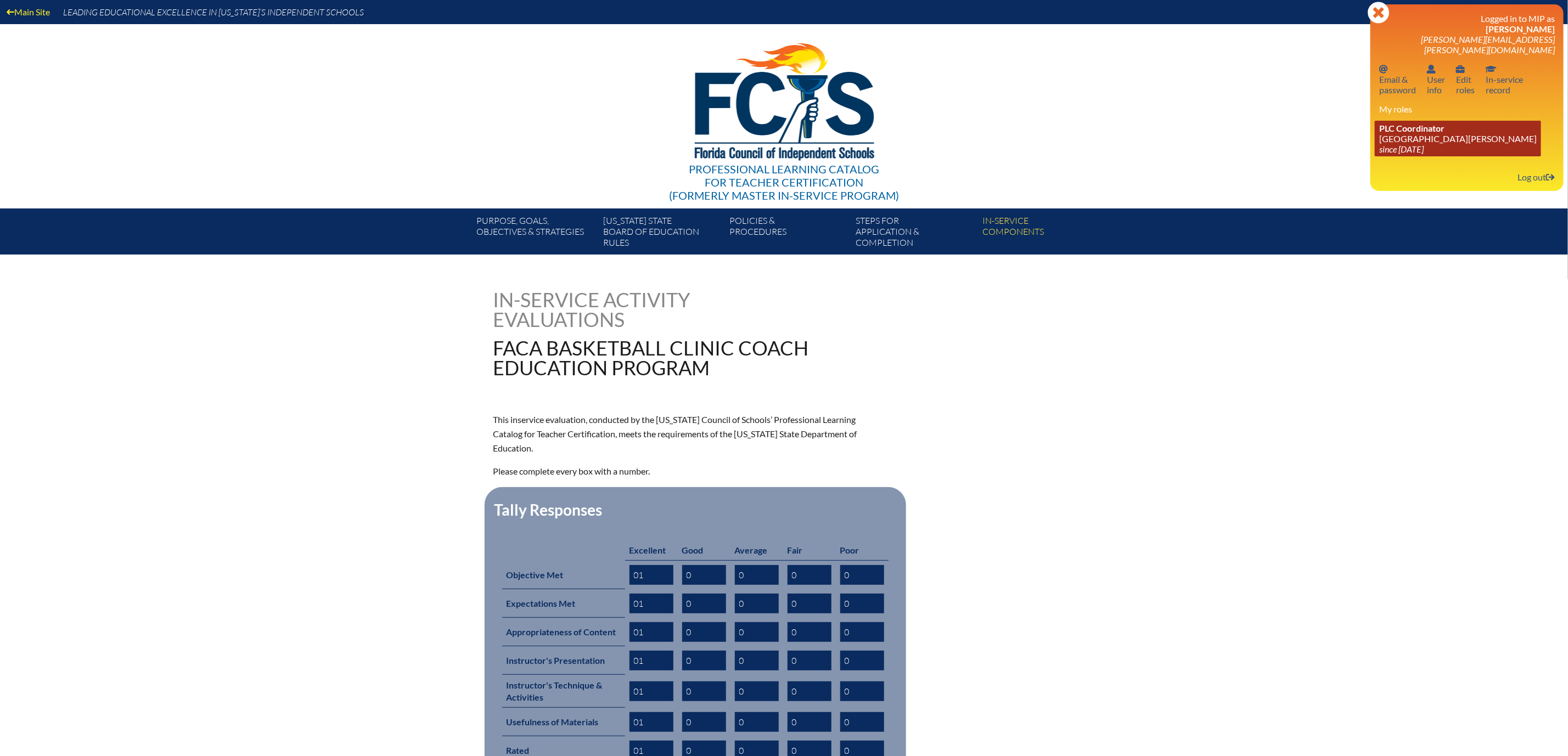
click at [1419, 156] on link "PLC Coordinator [GEOGRAPHIC_DATA][PERSON_NAME] since [DATE]" at bounding box center [1458, 139] width 167 height 36
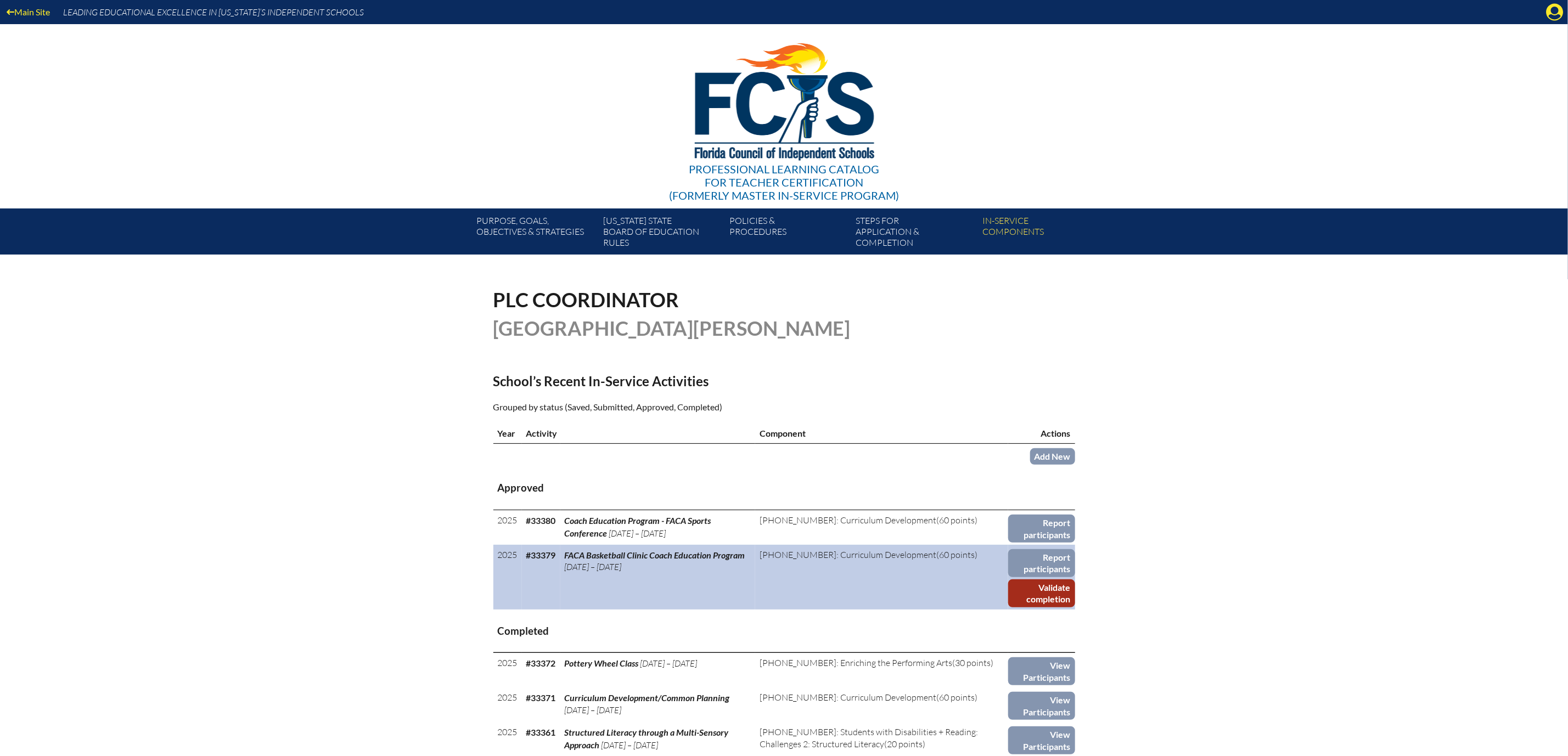
click at [1076, 607] on link "Validate completion" at bounding box center [1042, 593] width 67 height 28
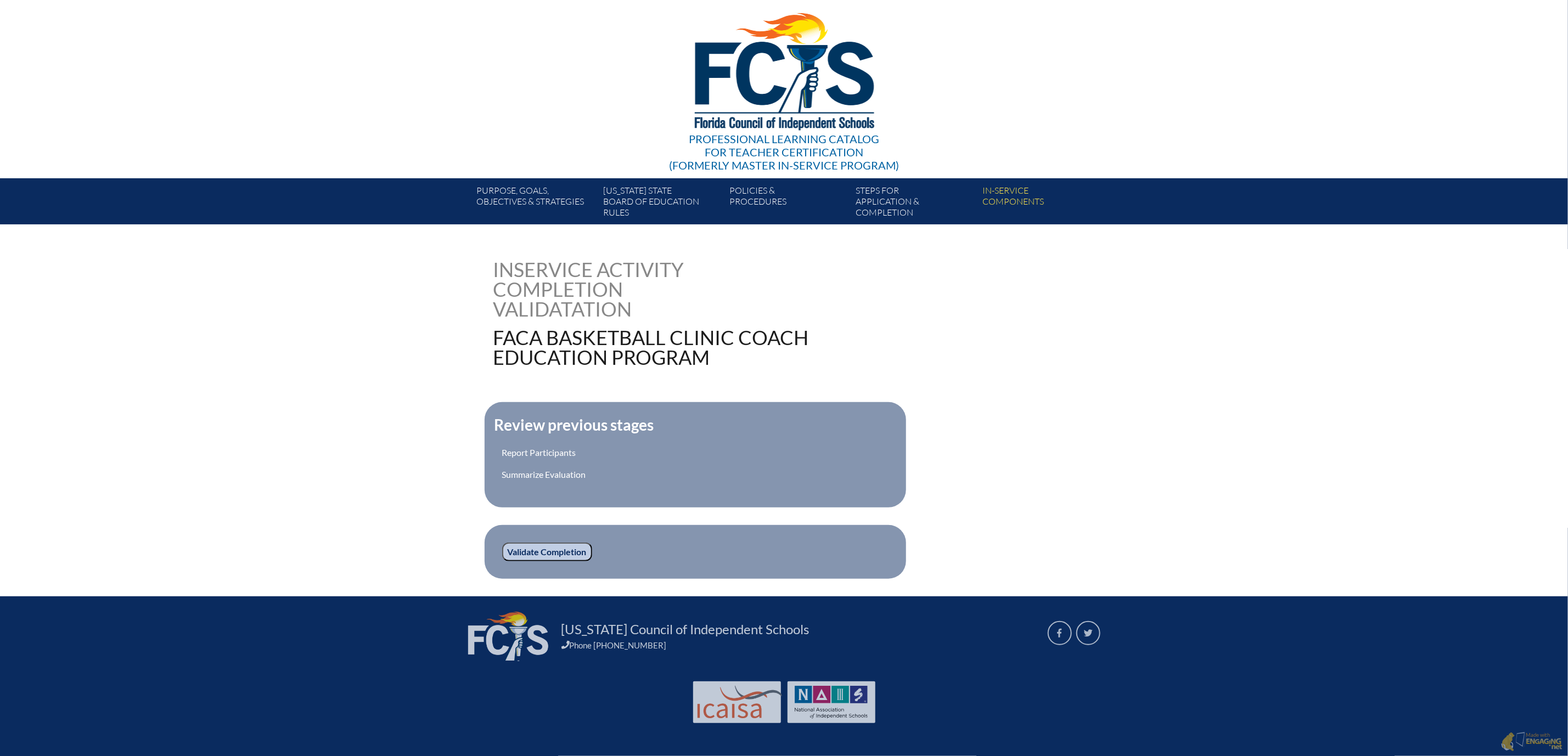
scroll to position [164, 0]
click at [502, 543] on input "Validate Completion" at bounding box center [547, 552] width 90 height 19
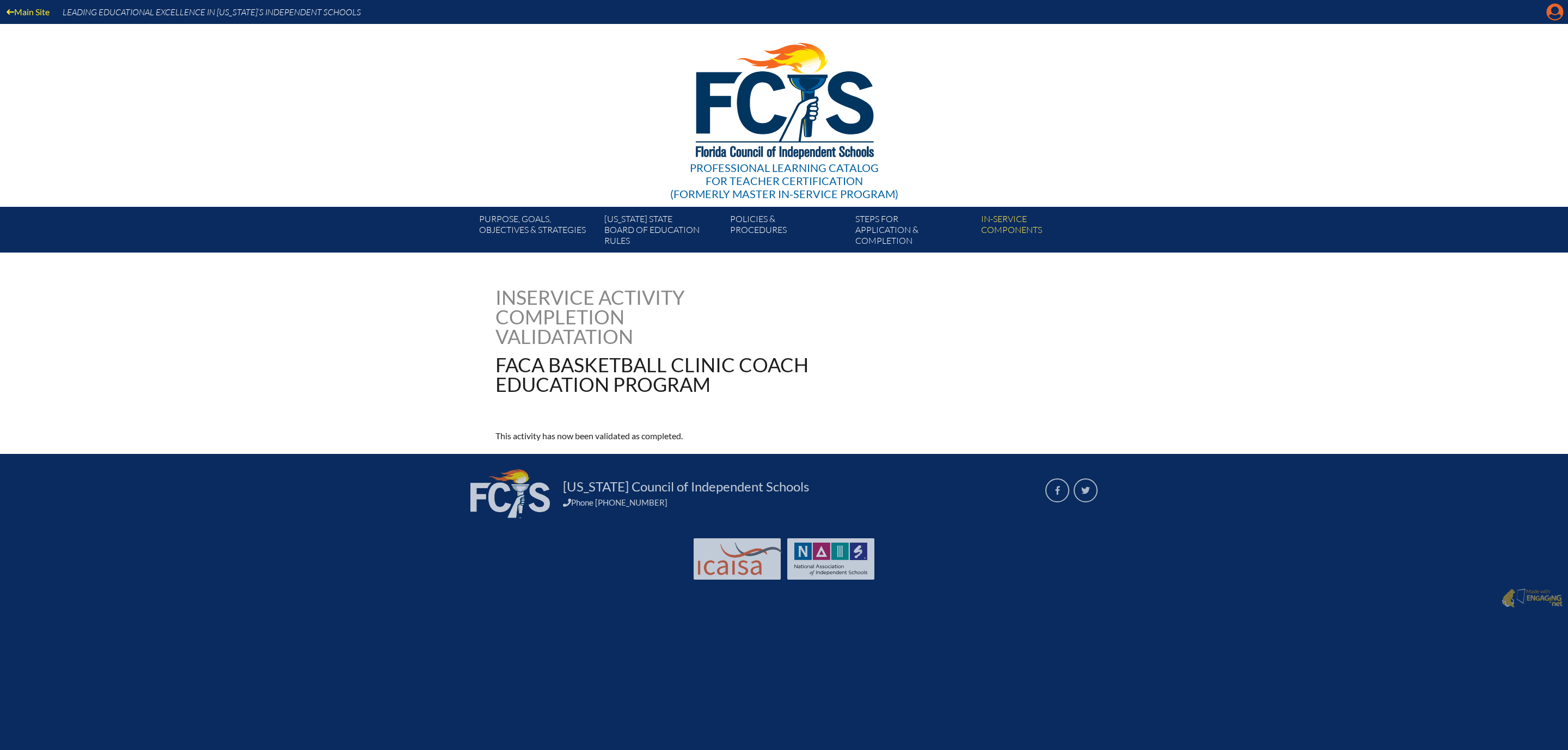
click at [1549, 12] on icon "Manage account" at bounding box center [1555, 12] width 18 height 18
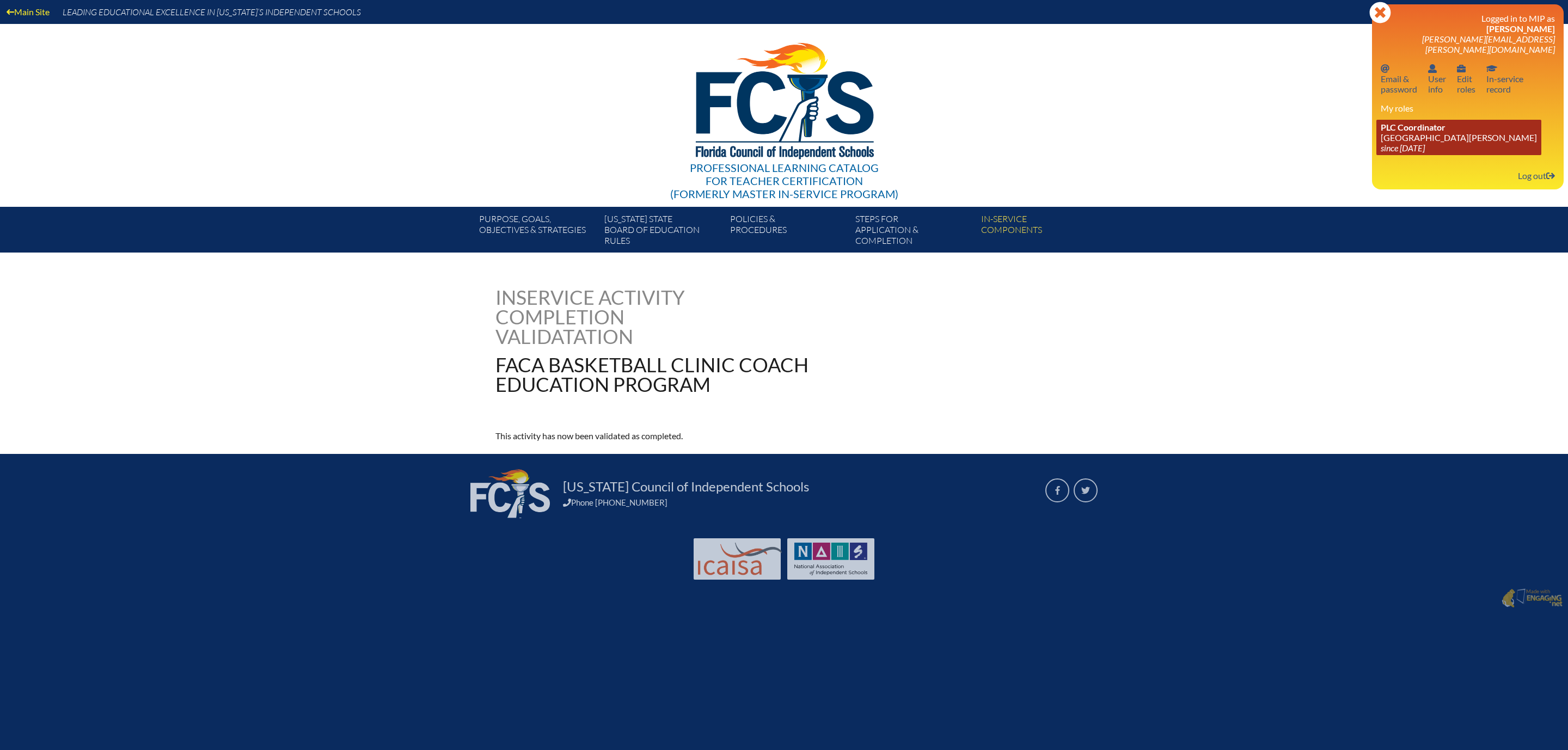
click at [1407, 133] on span "PLC Coordinator" at bounding box center [1413, 127] width 65 height 11
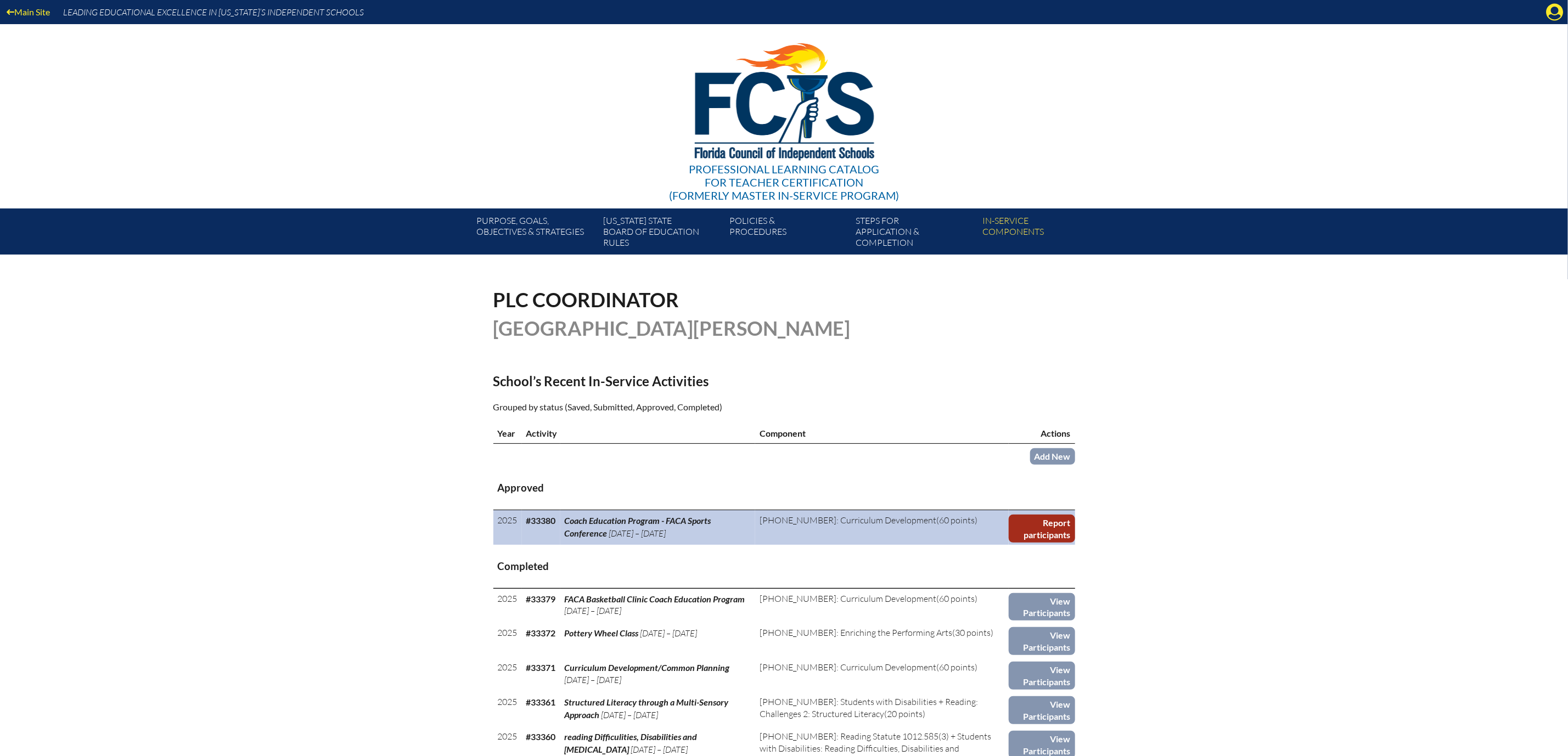
click at [1076, 543] on link "Report participants" at bounding box center [1042, 528] width 66 height 28
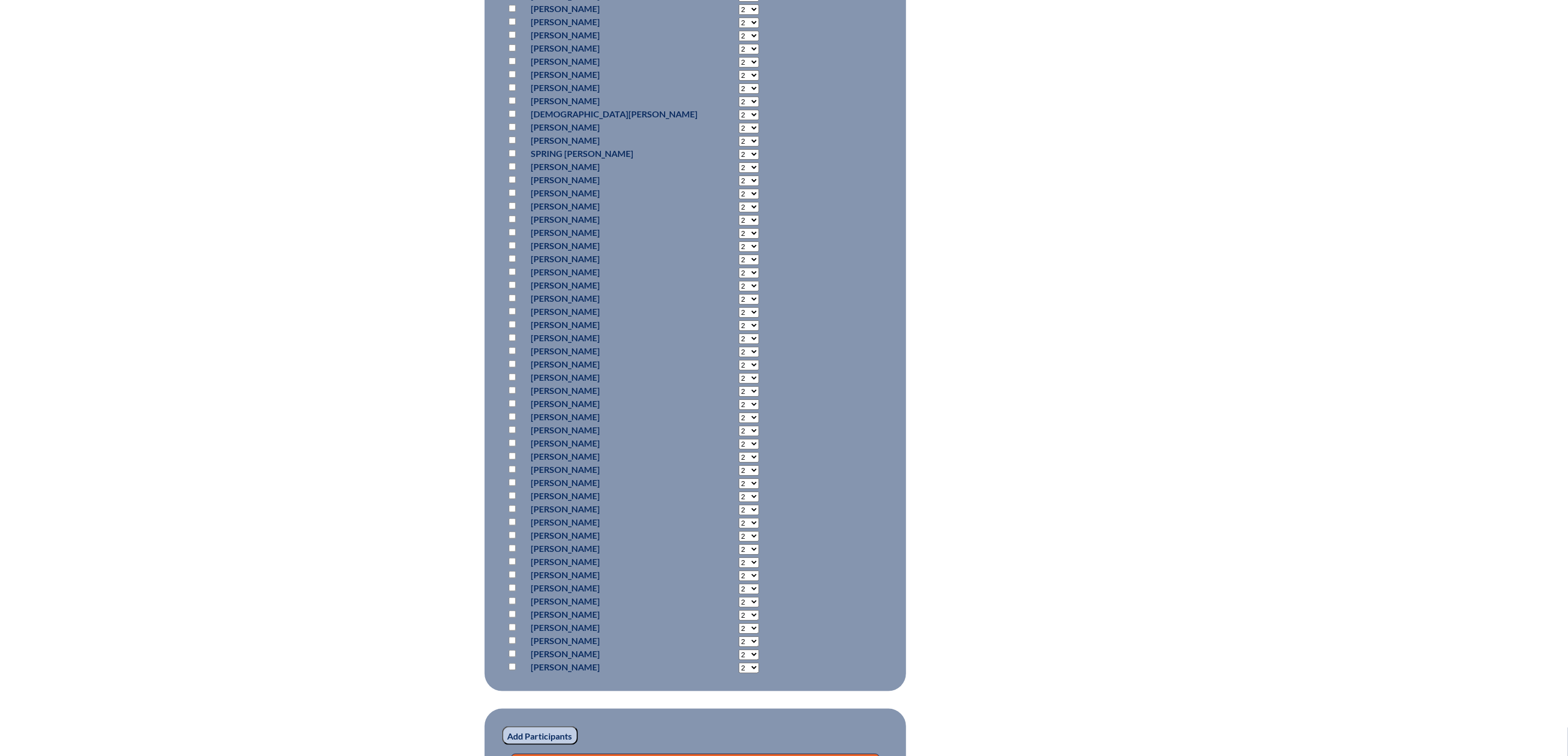
scroll to position [823, 0]
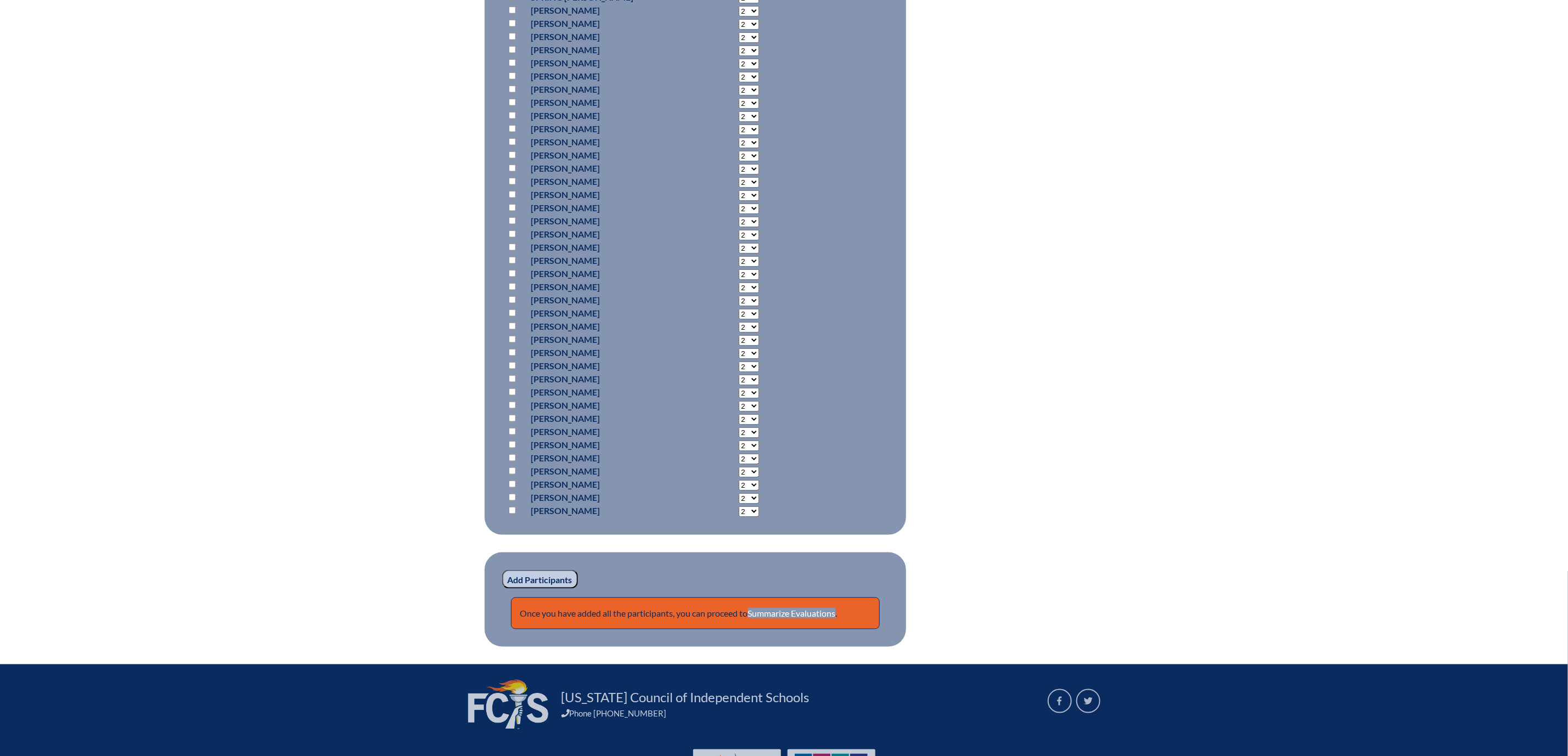
click at [509, 304] on input "checkbox" at bounding box center [512, 300] width 7 height 7
checkbox input "true"
click at [739, 307] on select "2 3 4 5 6 7 8 9 10 11 12 13 14 15 16 17 18 19 20 21 22 23" at bounding box center [749, 301] width 20 height 11
select select "18"
click at [739, 307] on select "2 3 4 5 6 7 8 9 10 11 12 13 14 15 16 17 18 19 20 21 22 23" at bounding box center [749, 301] width 20 height 11
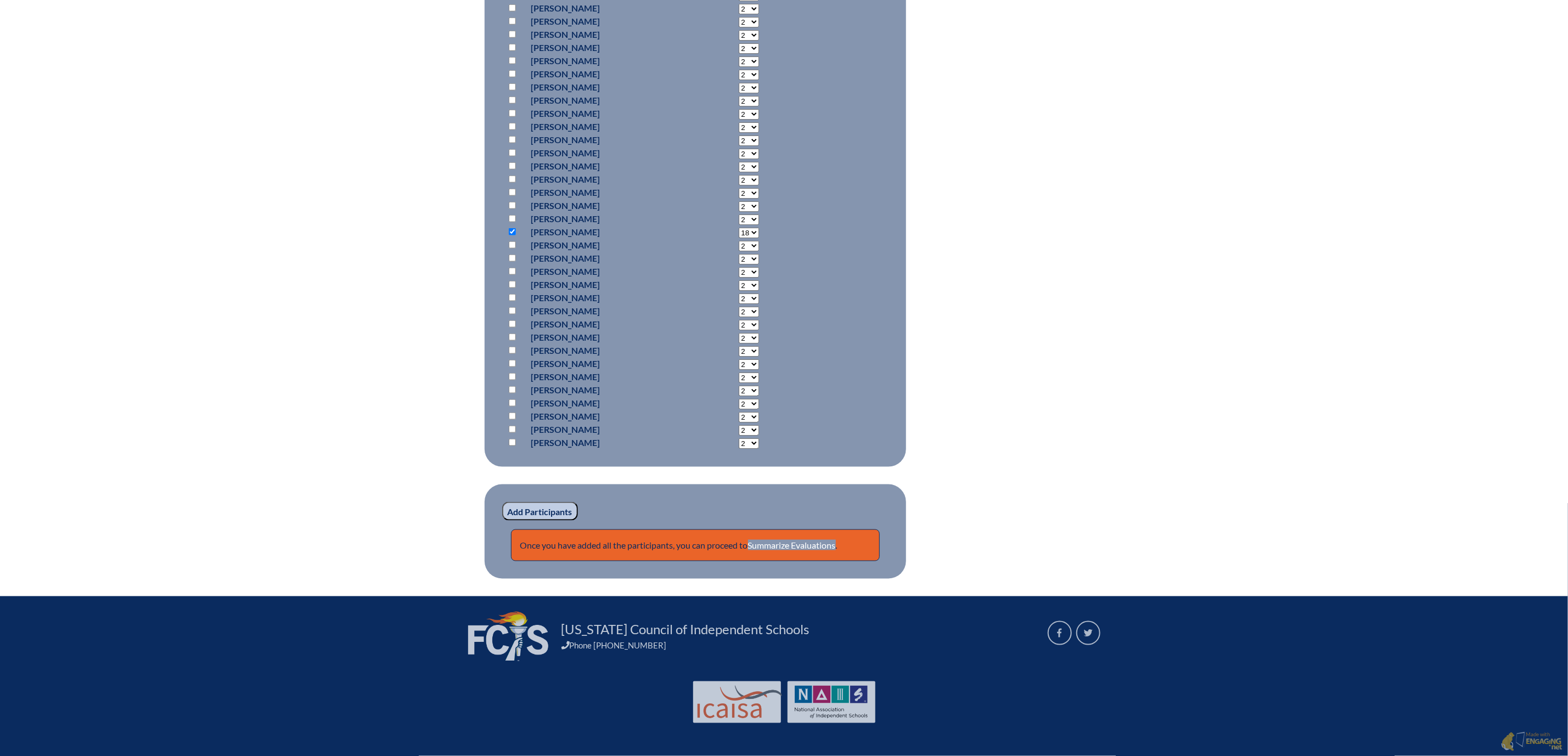
scroll to position [1240, 0]
click at [510, 502] on input "Add Participants" at bounding box center [540, 512] width 76 height 19
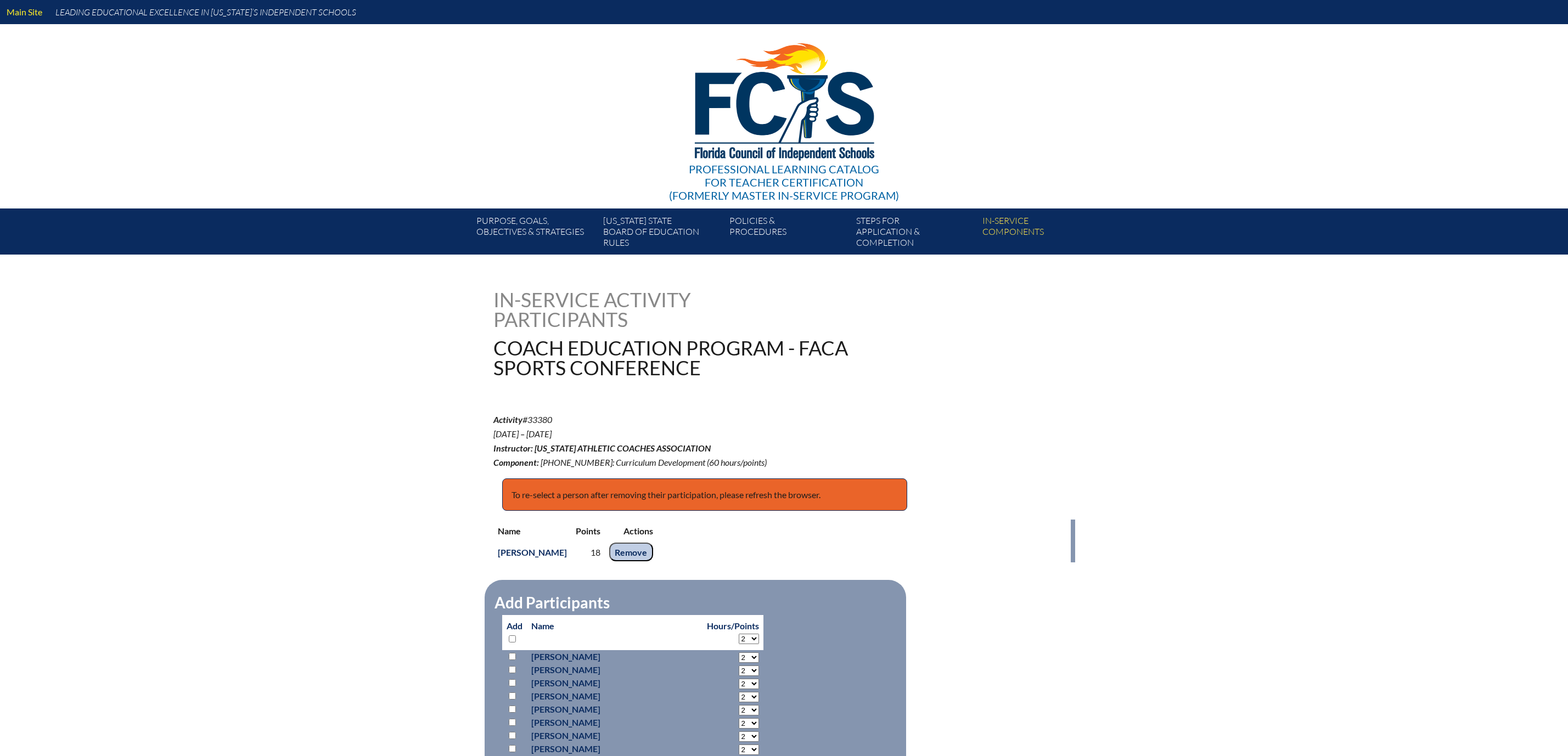
scroll to position [1298, 0]
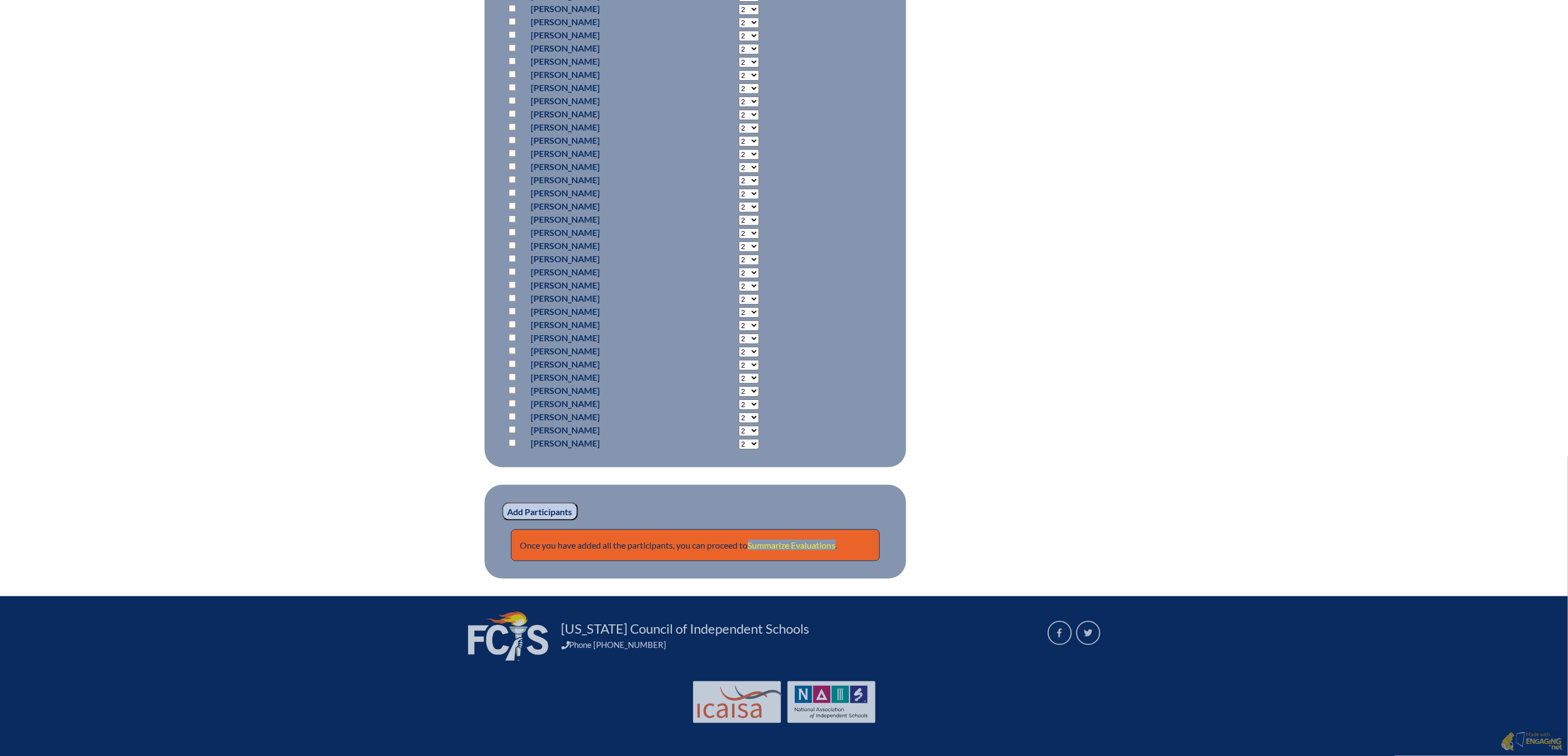
click at [799, 540] on link "Summarize Evaluations" at bounding box center [792, 545] width 88 height 11
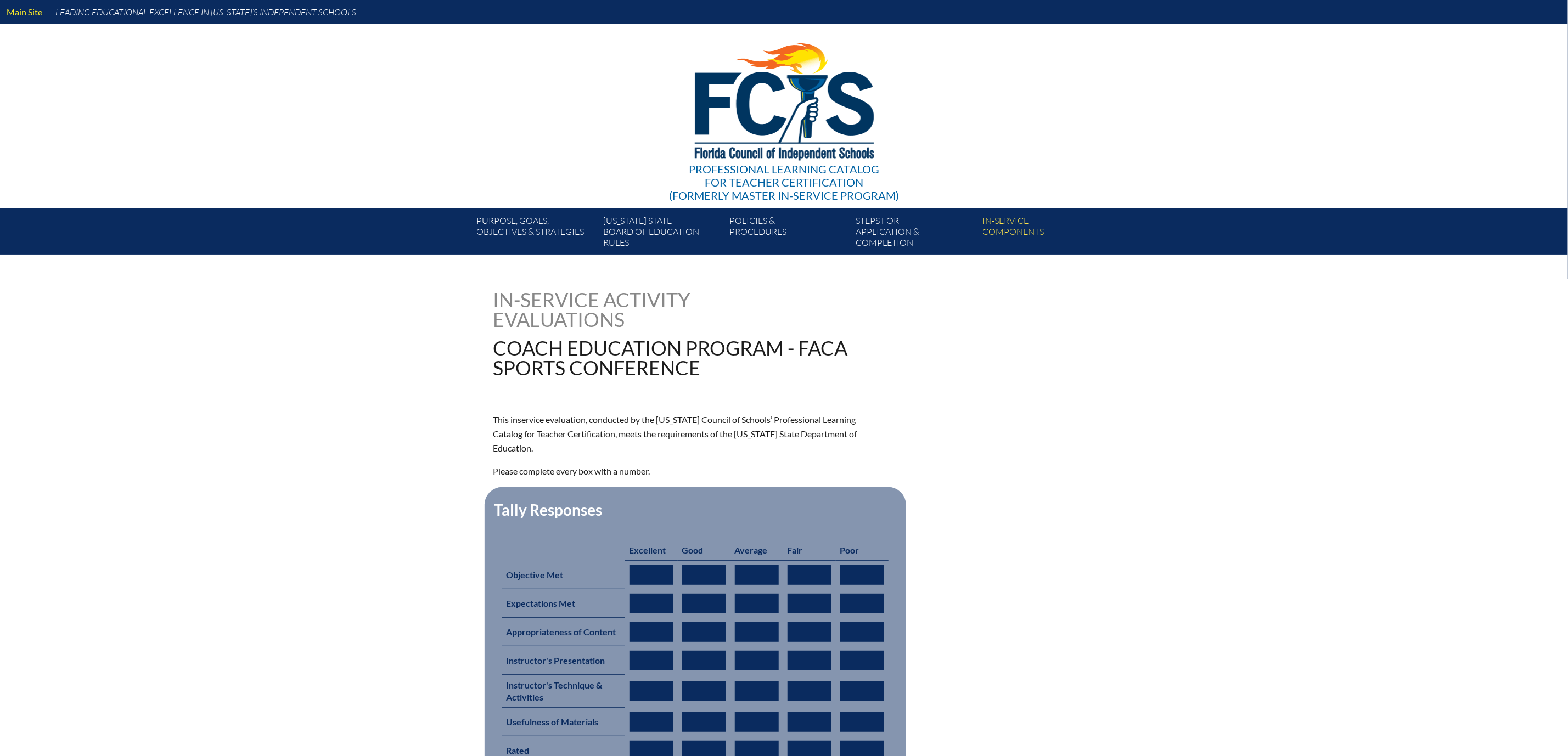
type input "0"
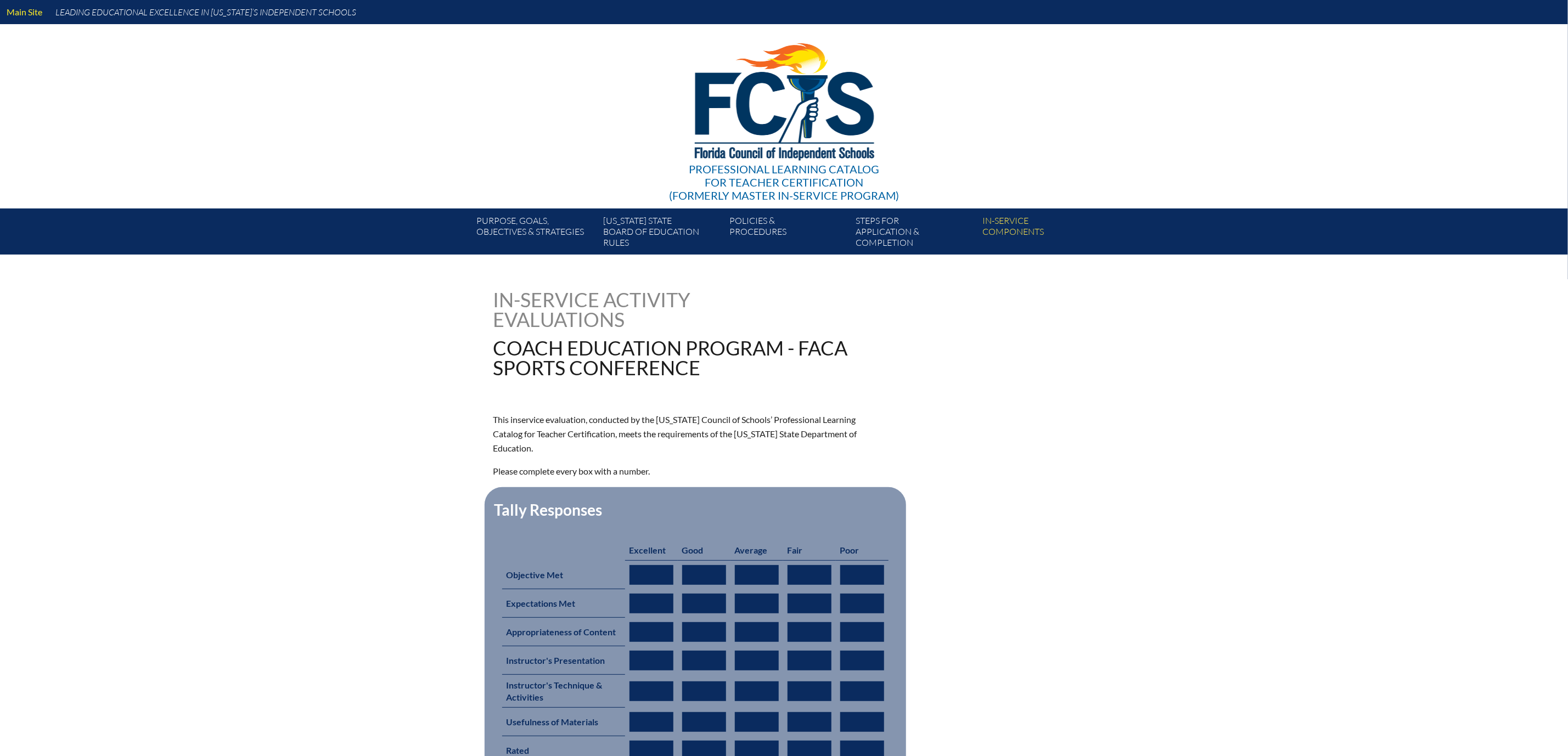
type input "0"
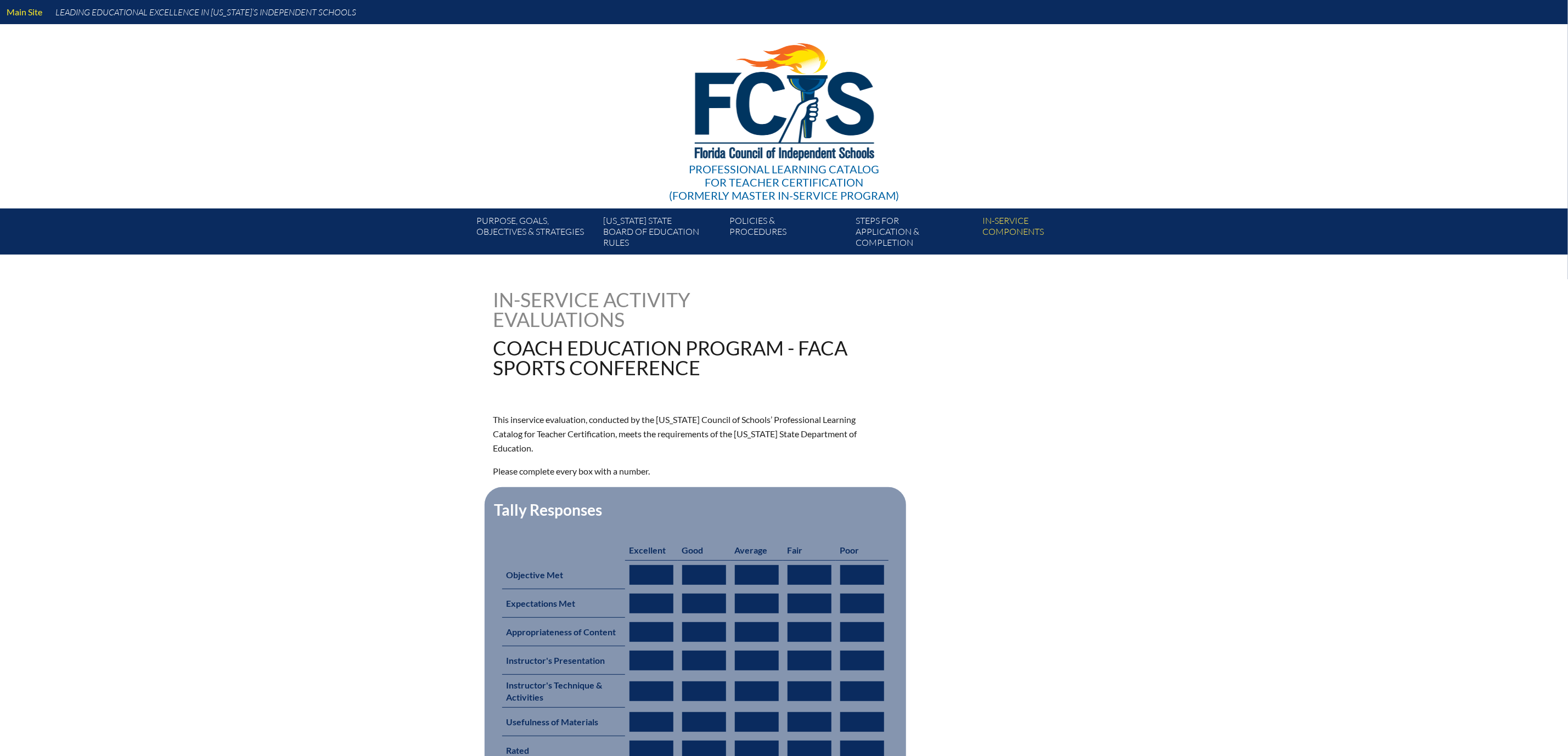
type input "0"
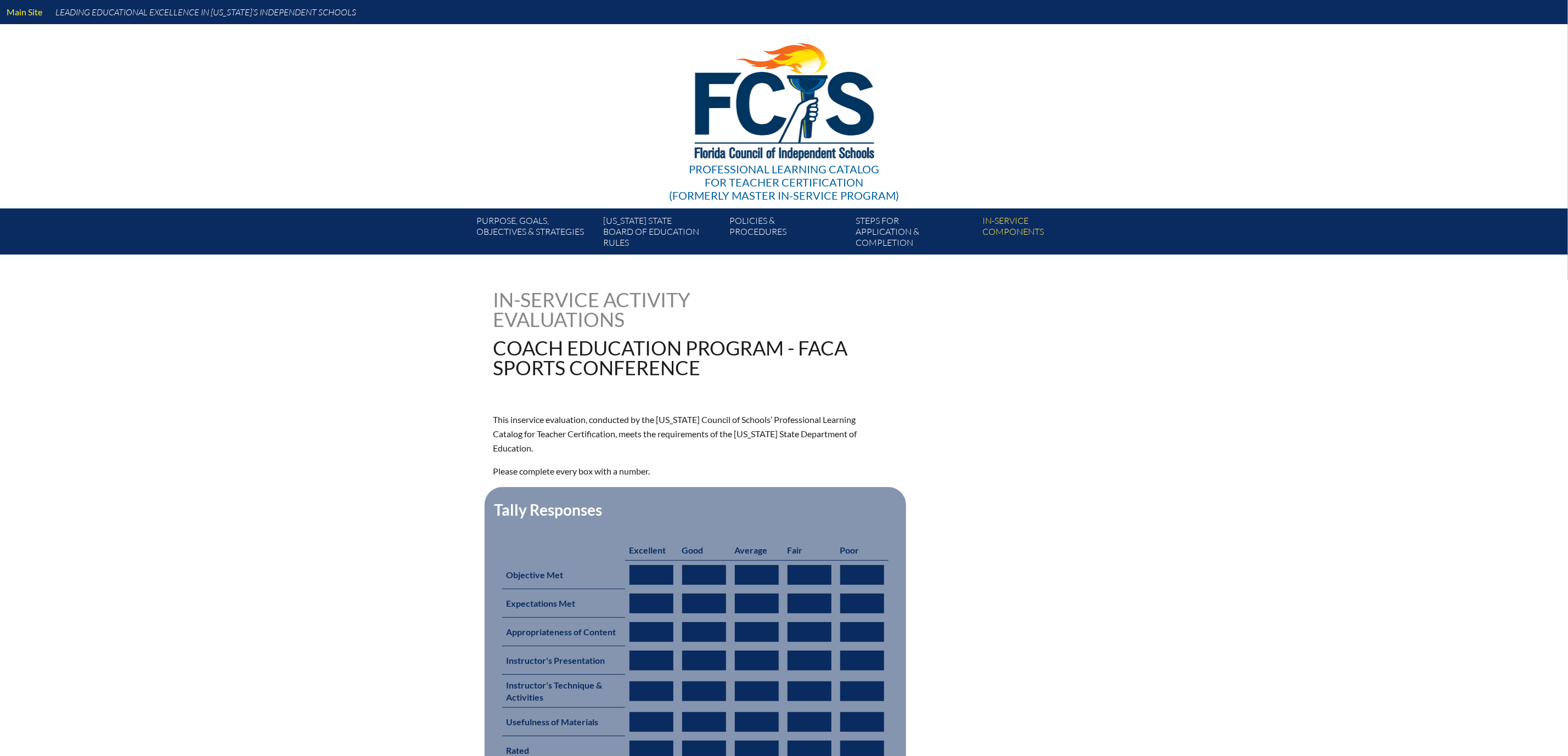
type input "0"
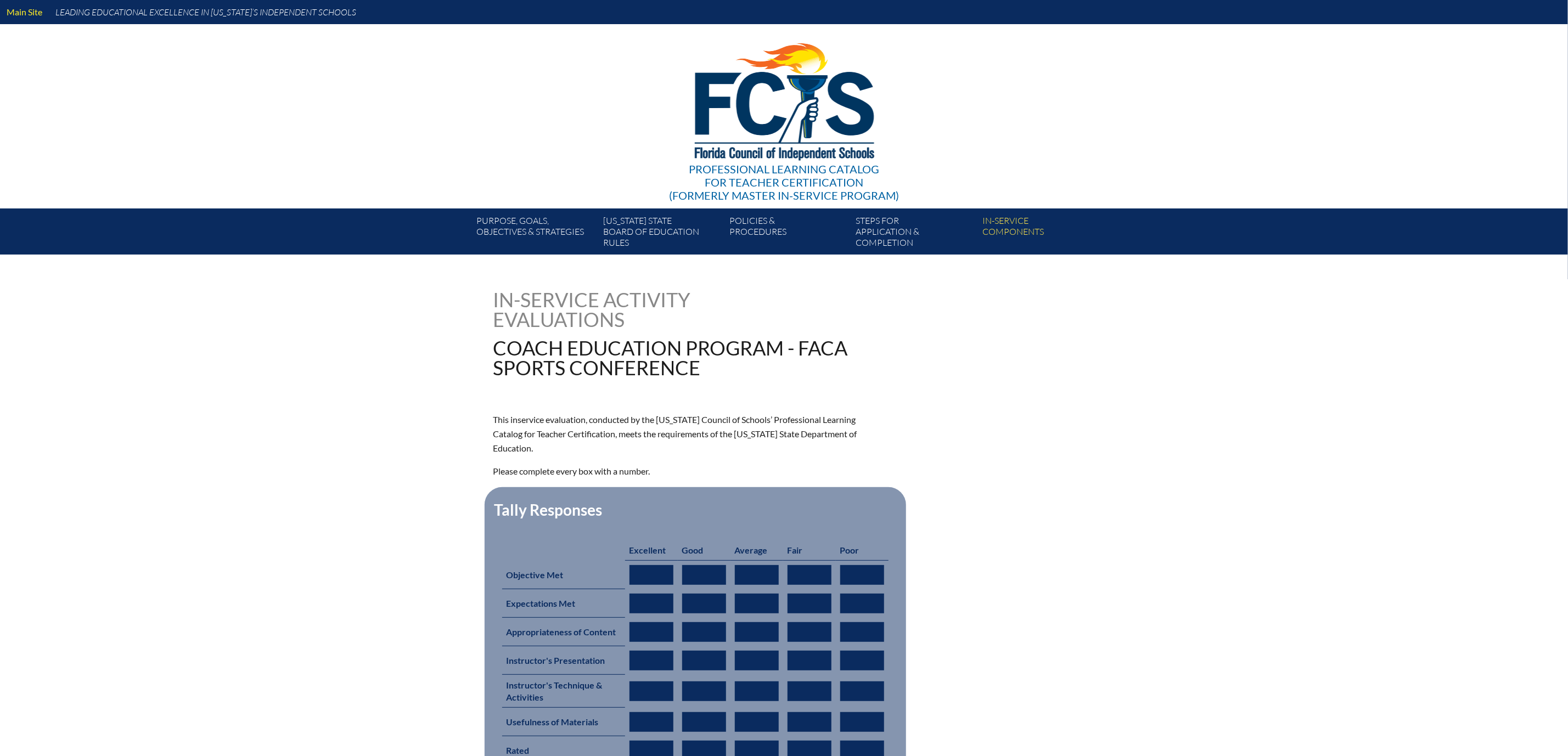
type input "0"
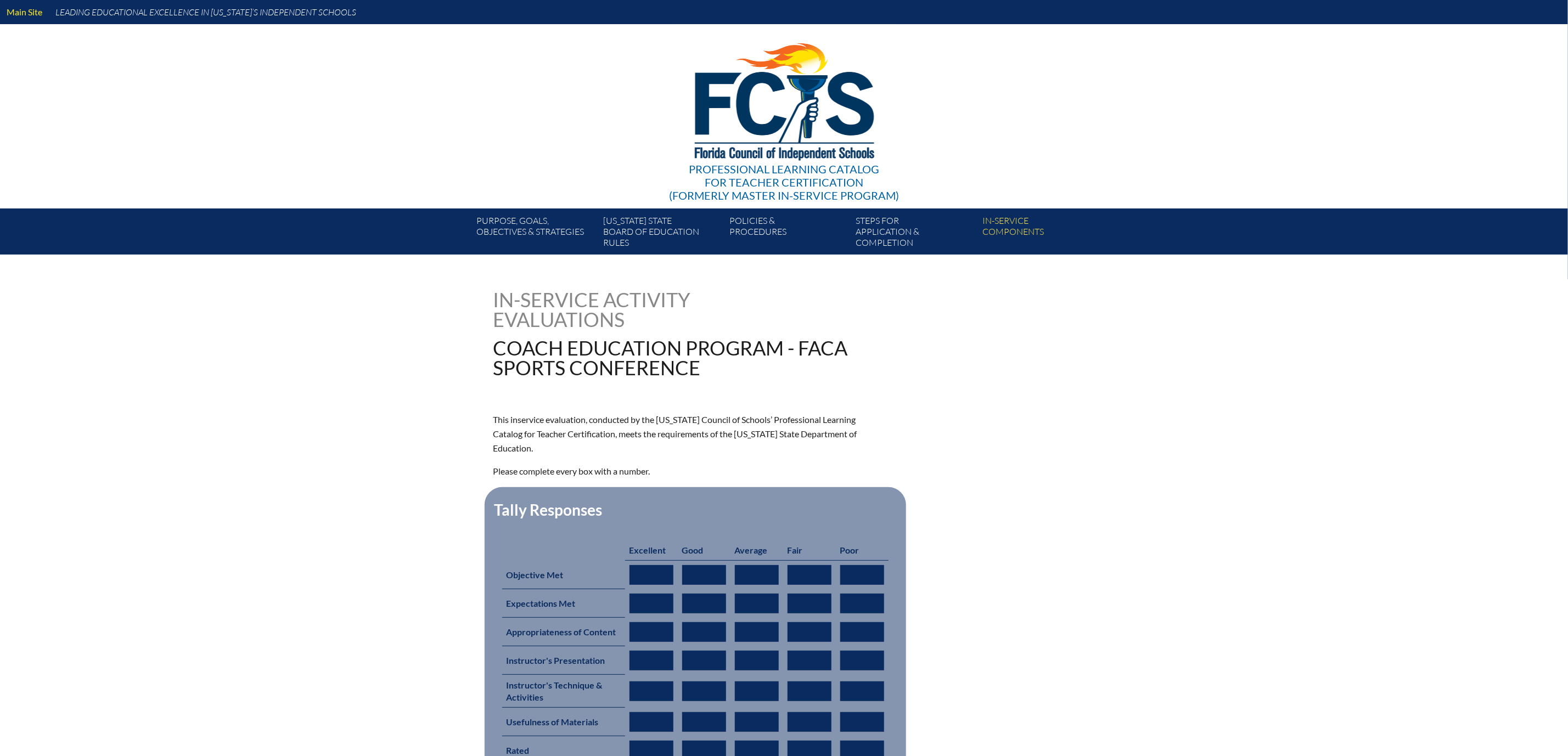
type input "0"
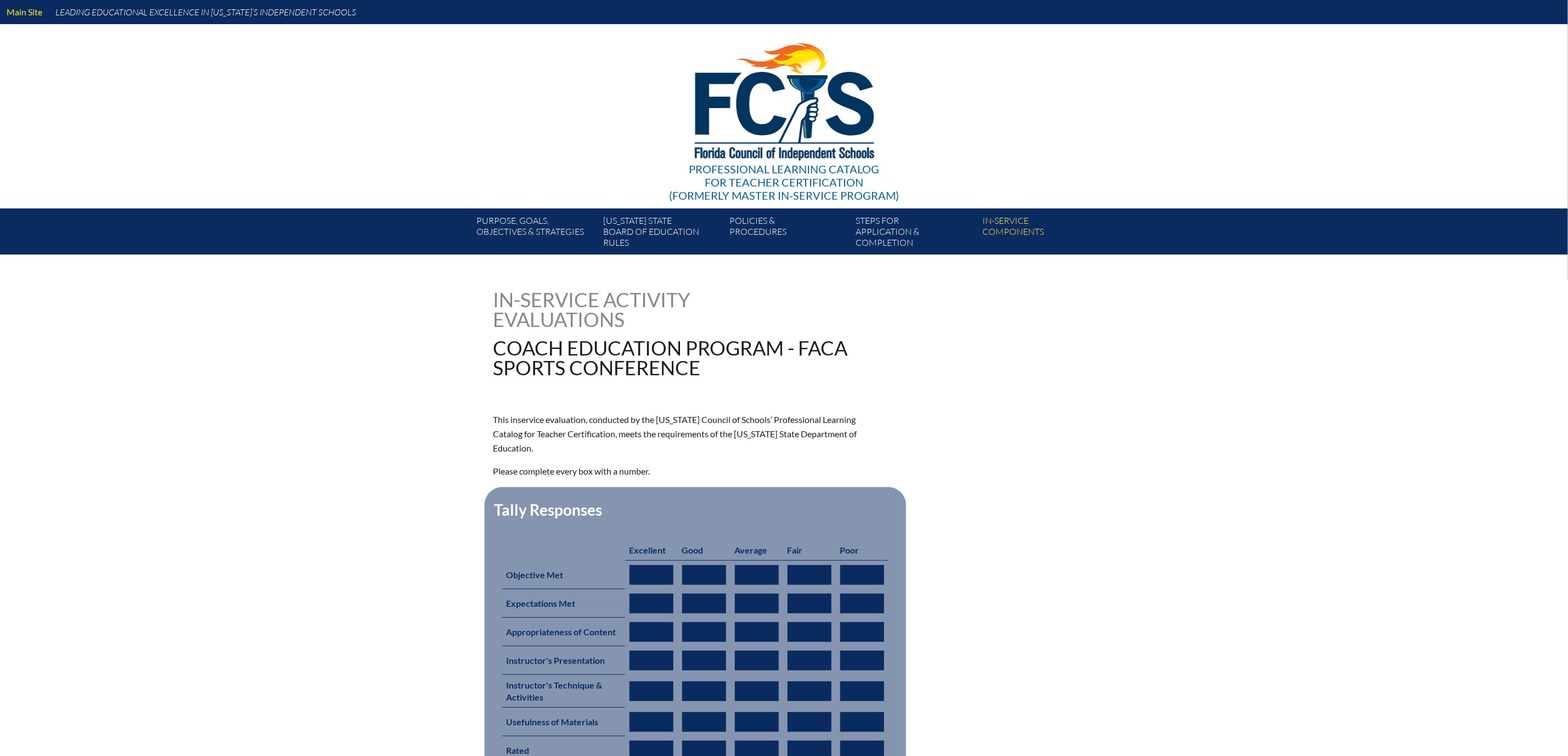
type input "0"
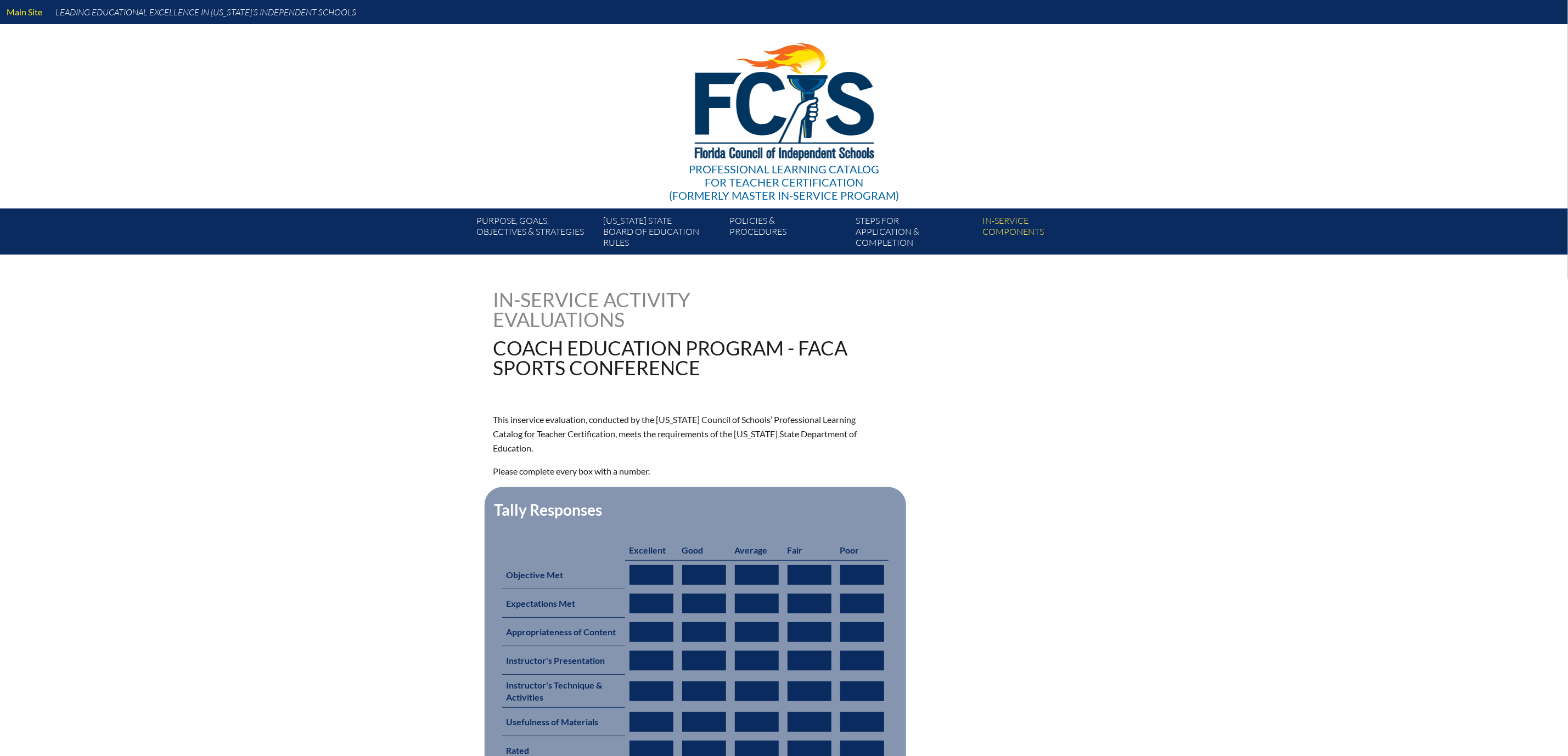
type input "0"
click at [630, 585] on input "0" at bounding box center [651, 575] width 44 height 20
type input "01"
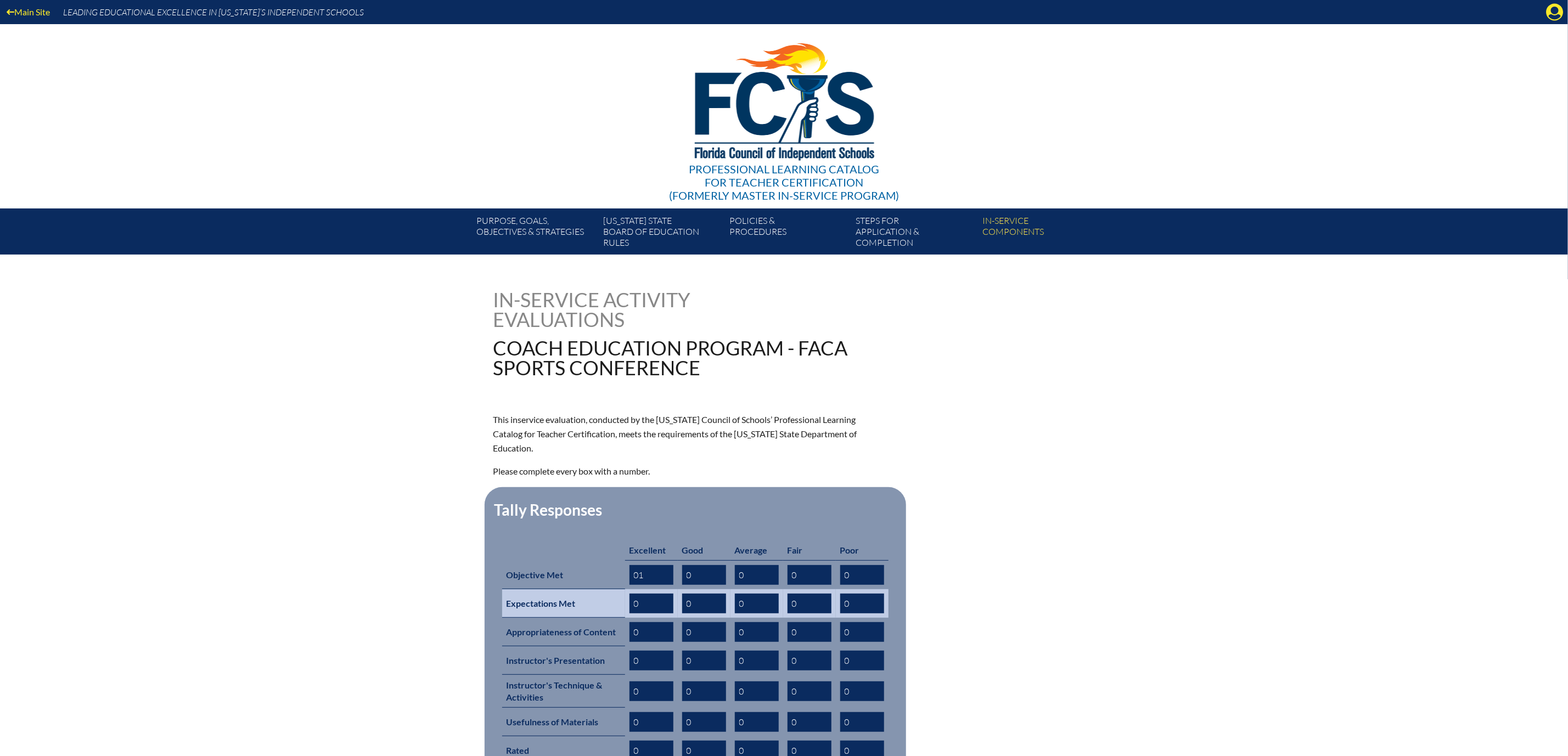
click at [630, 614] on input "0" at bounding box center [651, 604] width 44 height 20
type input "01"
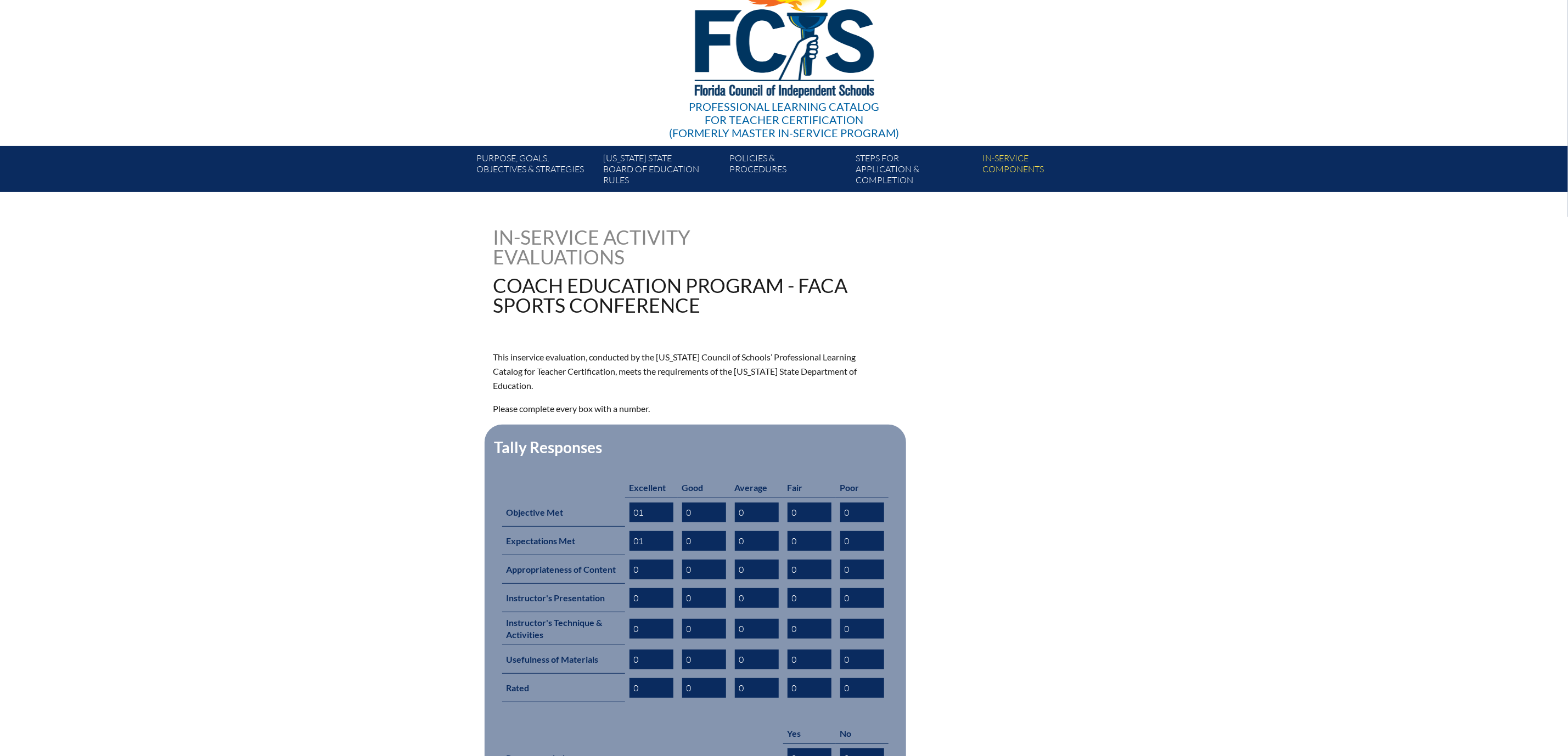
scroll to position [247, 0]
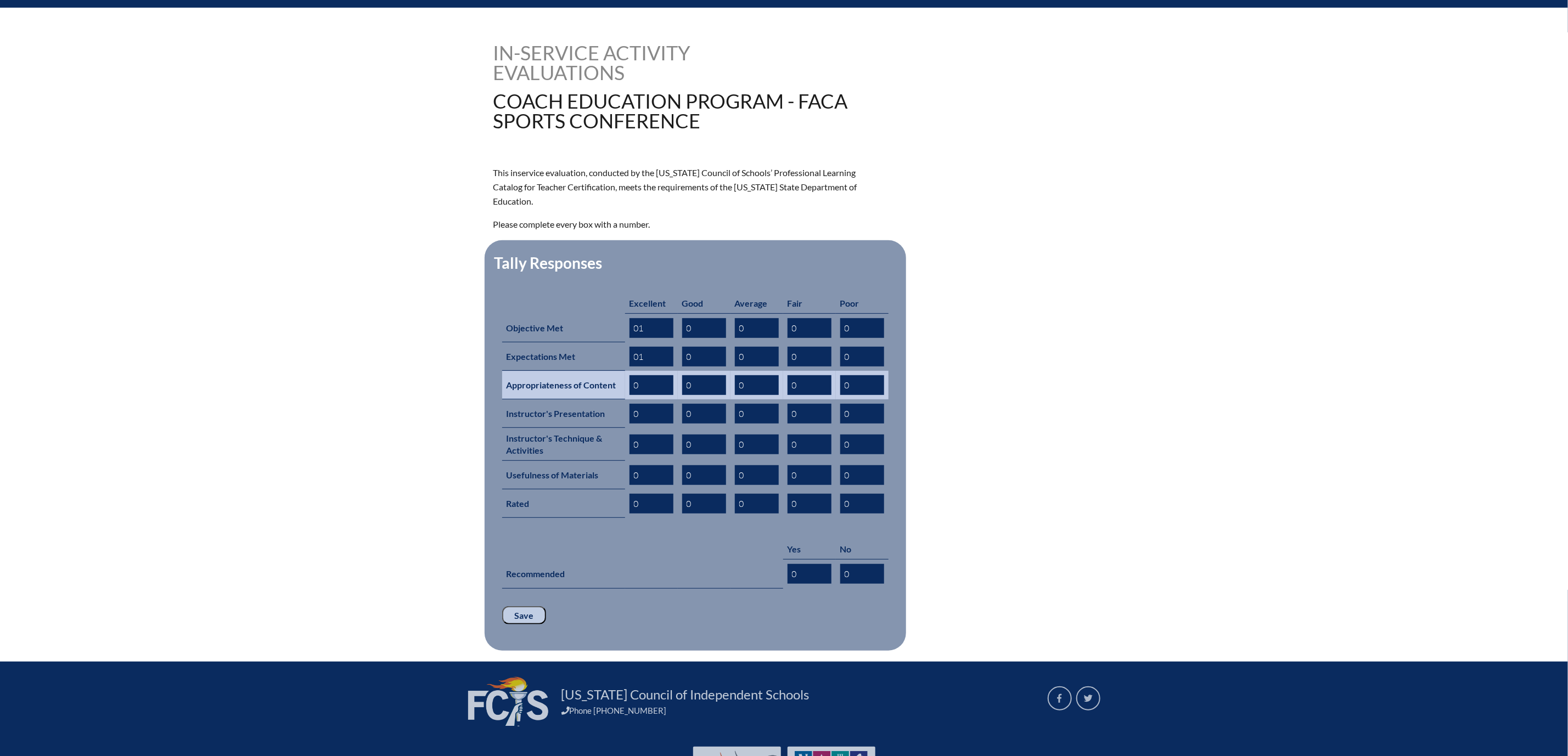
click at [630, 395] on input "0" at bounding box center [651, 385] width 44 height 20
type input "01"
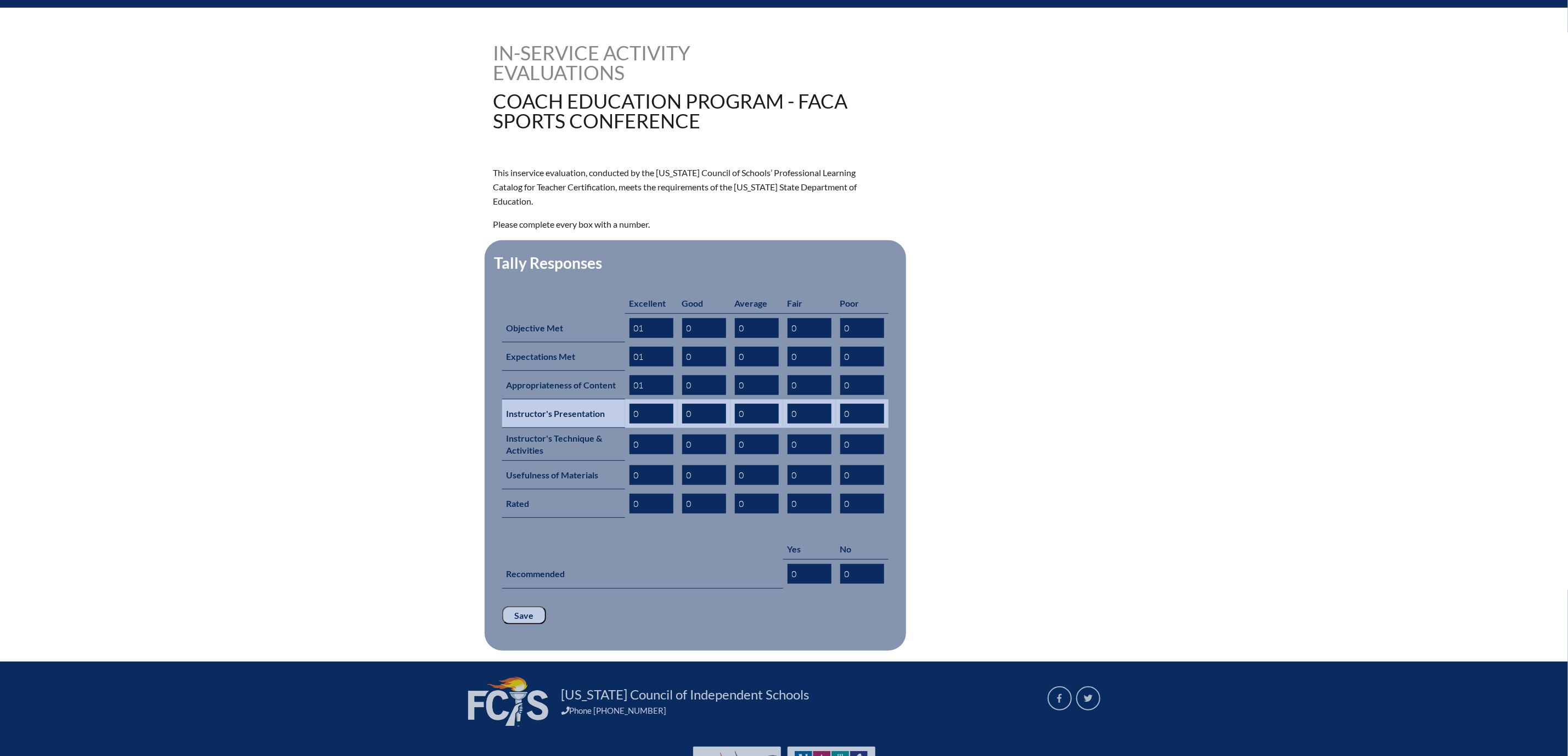
click at [630, 424] on input "0" at bounding box center [651, 414] width 44 height 20
type input "01"
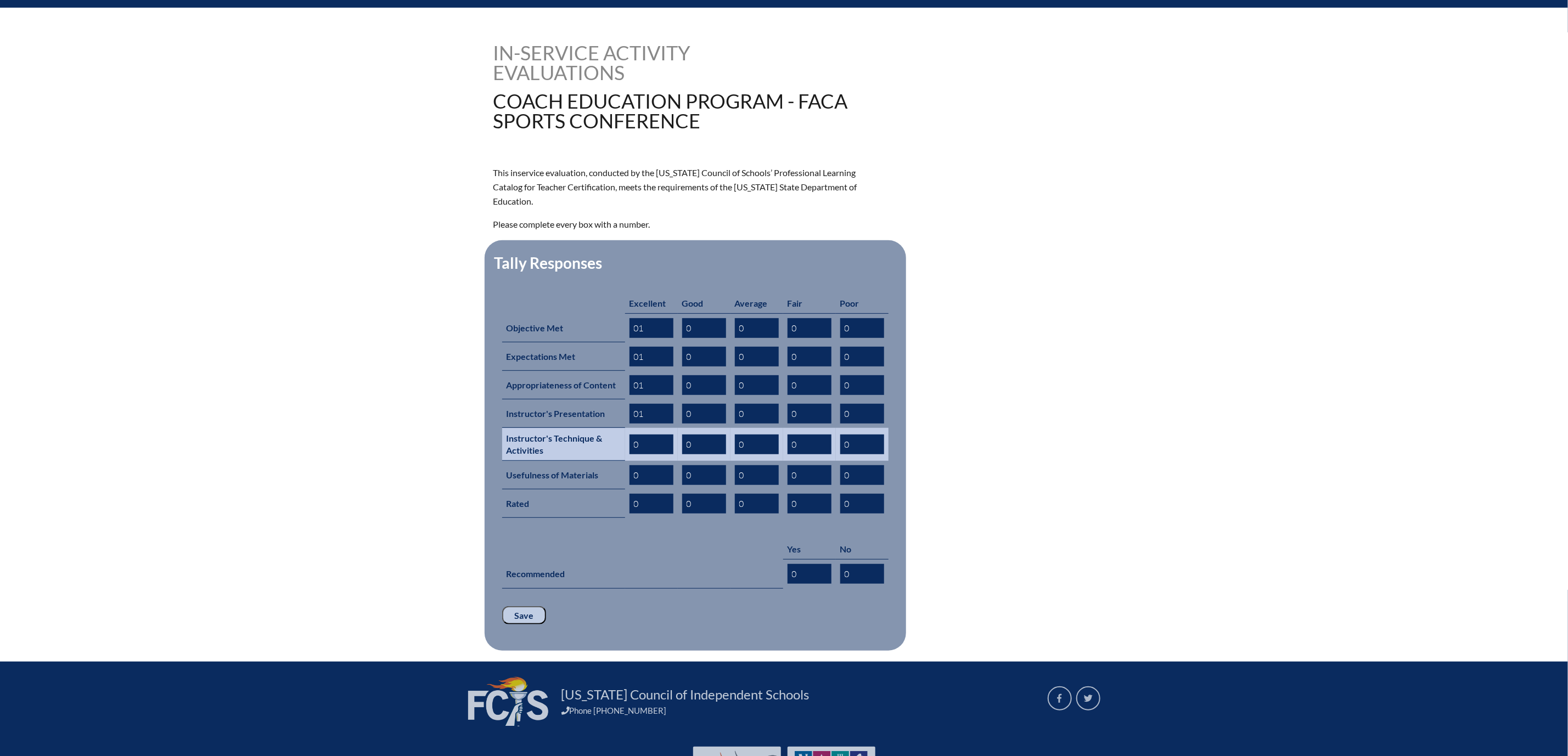
click at [630, 454] on input "0" at bounding box center [651, 444] width 44 height 20
type input "01"
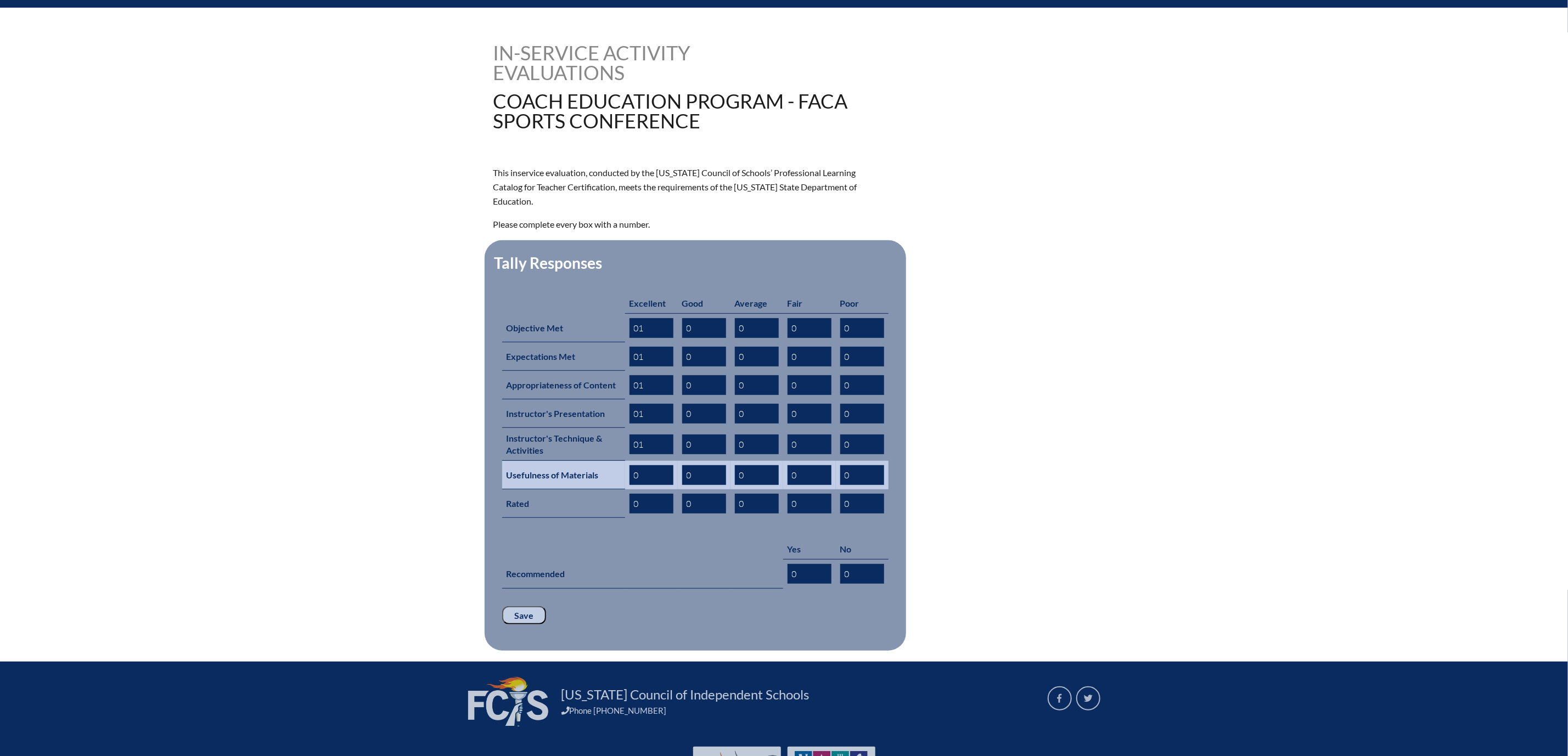
click at [630, 485] on input "0" at bounding box center [651, 475] width 44 height 20
type input "01"
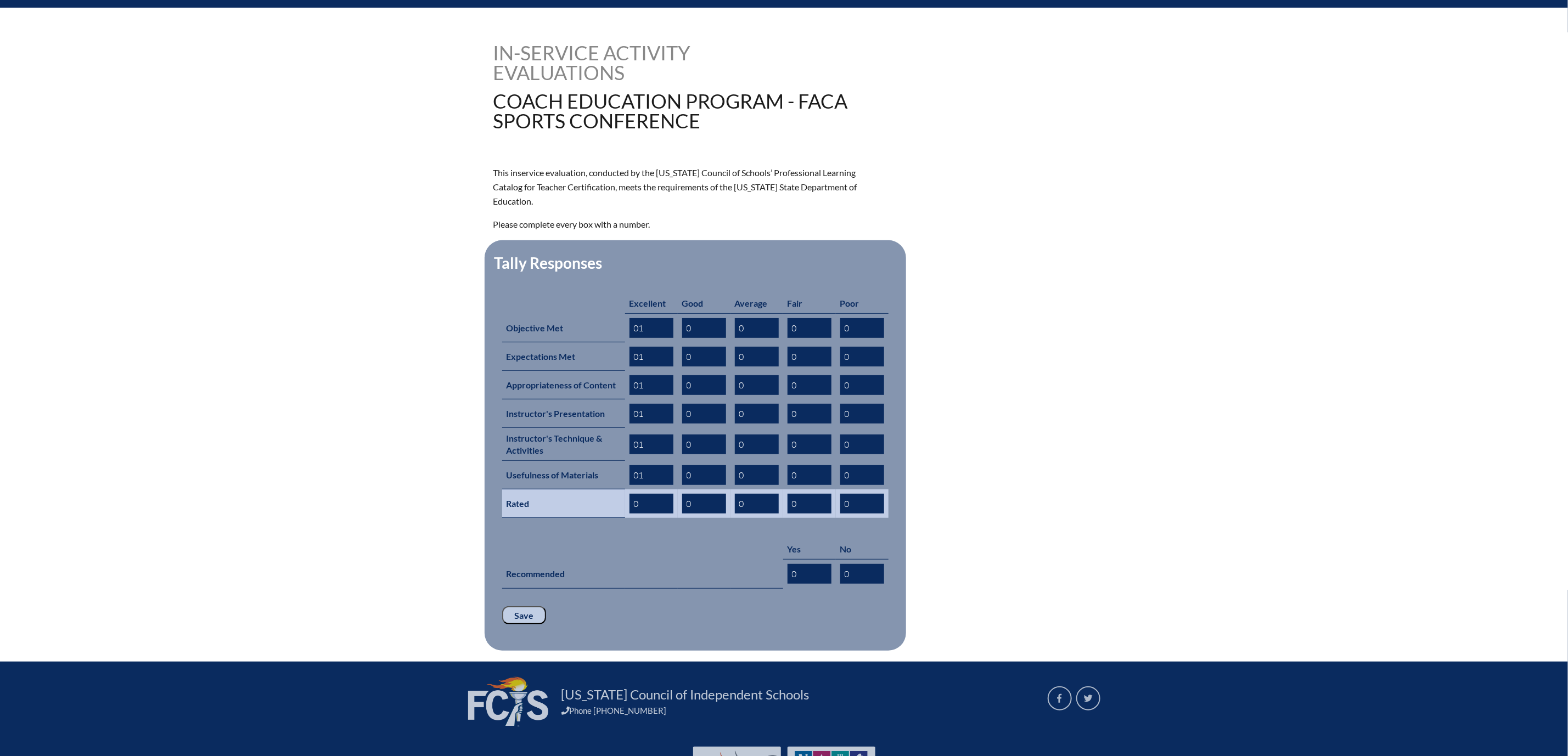
click at [630, 514] on input "0" at bounding box center [651, 504] width 44 height 20
type input "01"
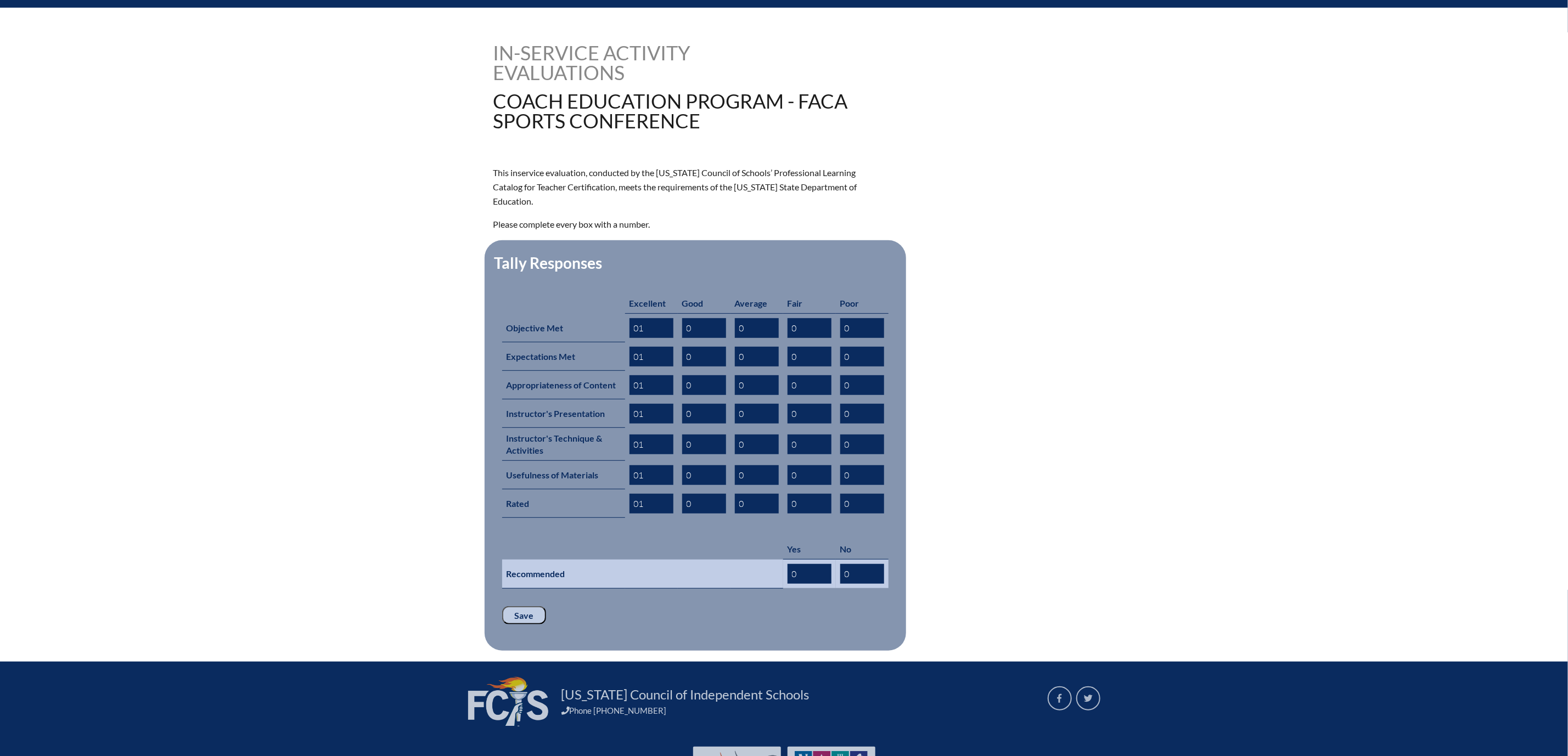
click at [819, 584] on input "0" at bounding box center [809, 575] width 44 height 20
type input "01"
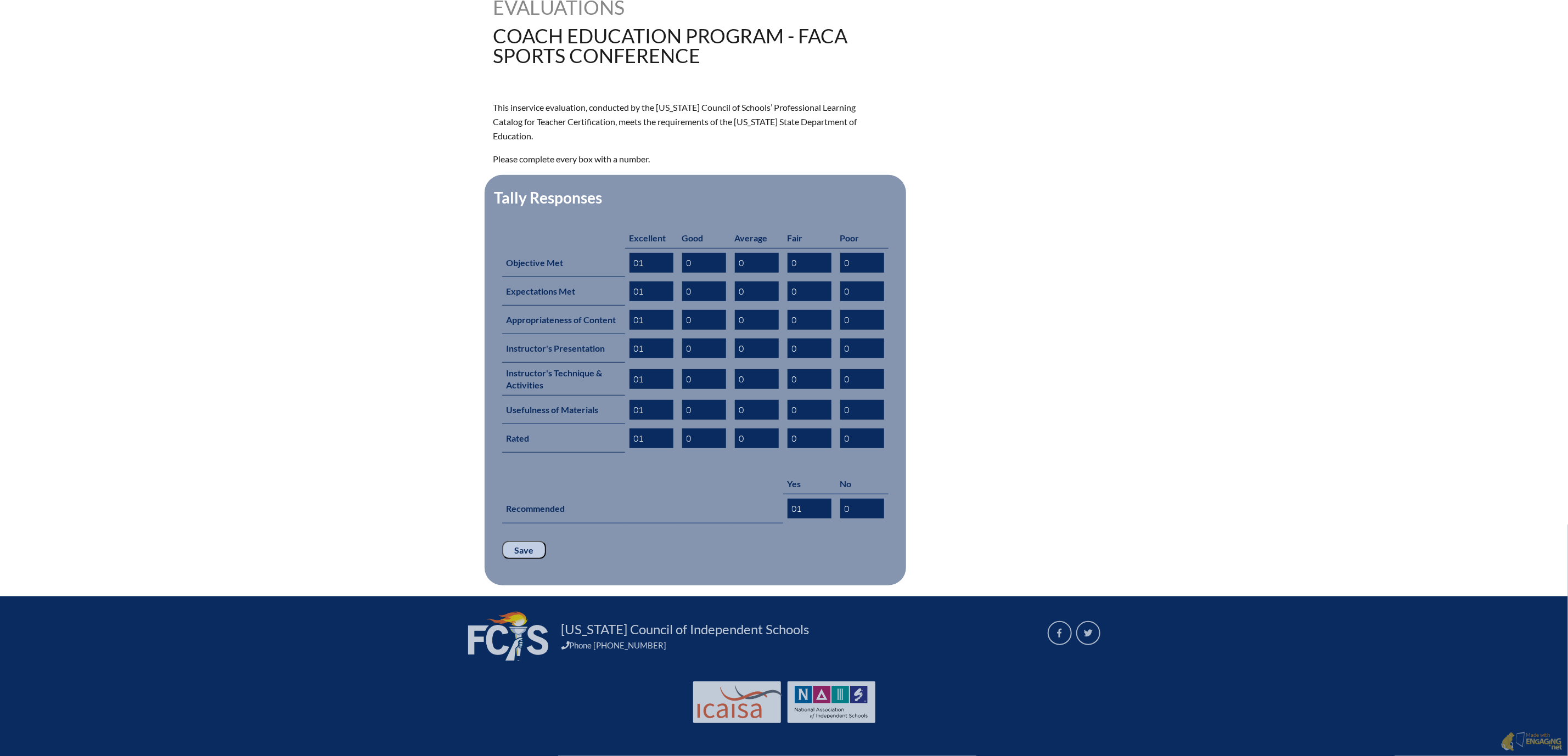
scroll to position [496, 0]
click at [502, 541] on input "Save" at bounding box center [524, 550] width 44 height 19
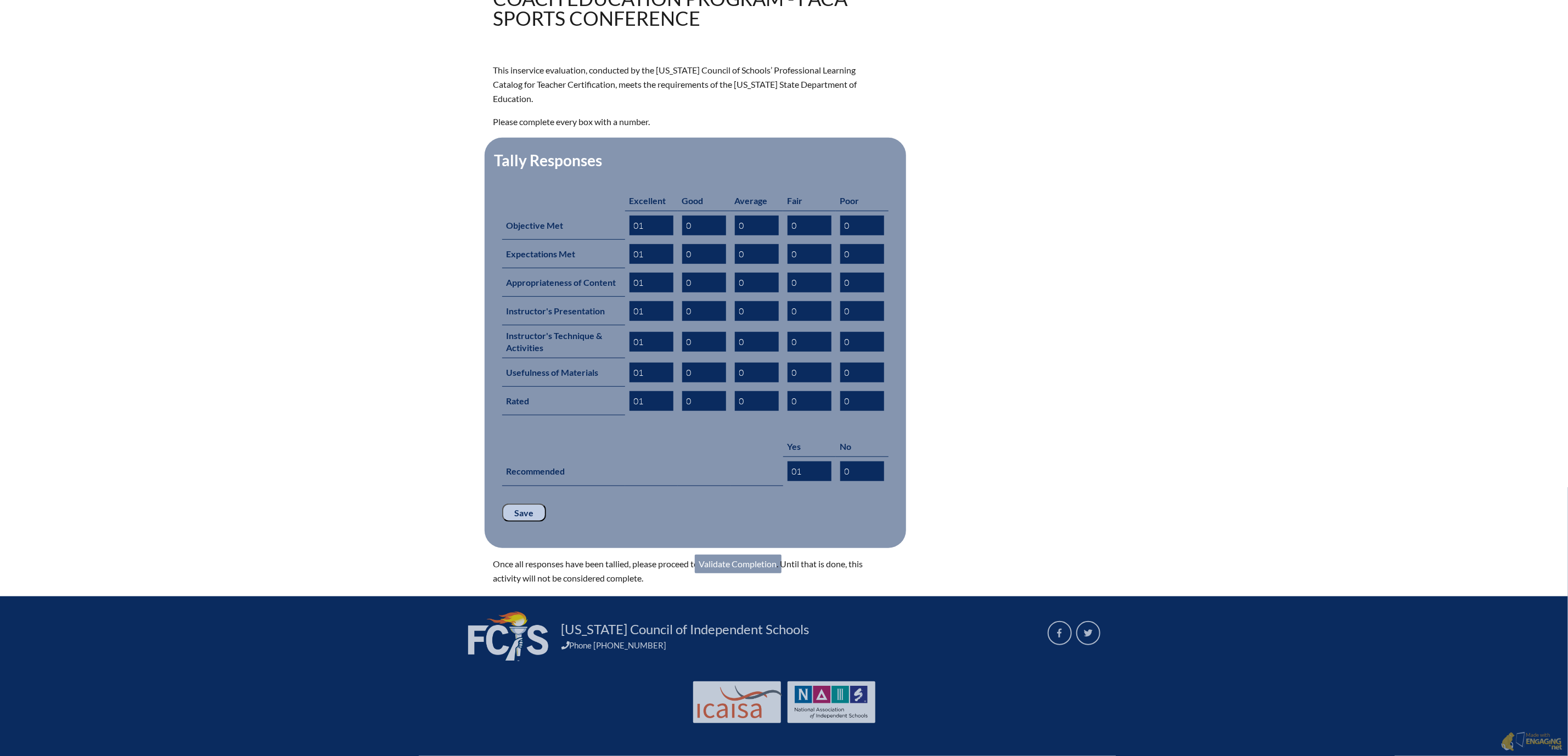
scroll to position [542, 0]
click at [743, 555] on link "Validate Completion" at bounding box center [738, 564] width 86 height 19
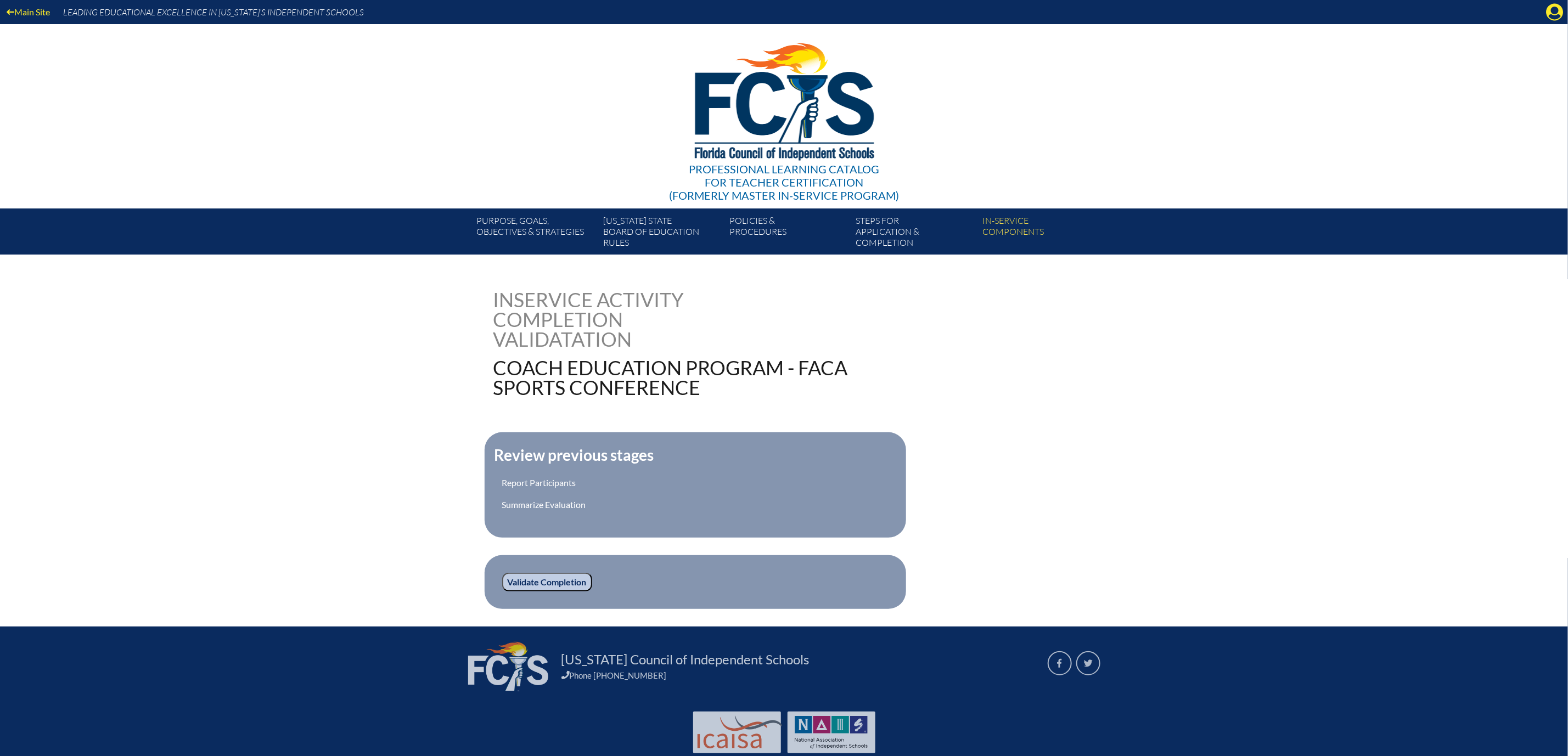
click at [502, 592] on input "Validate Completion" at bounding box center [547, 582] width 90 height 19
